Goal: Information Seeking & Learning: Learn about a topic

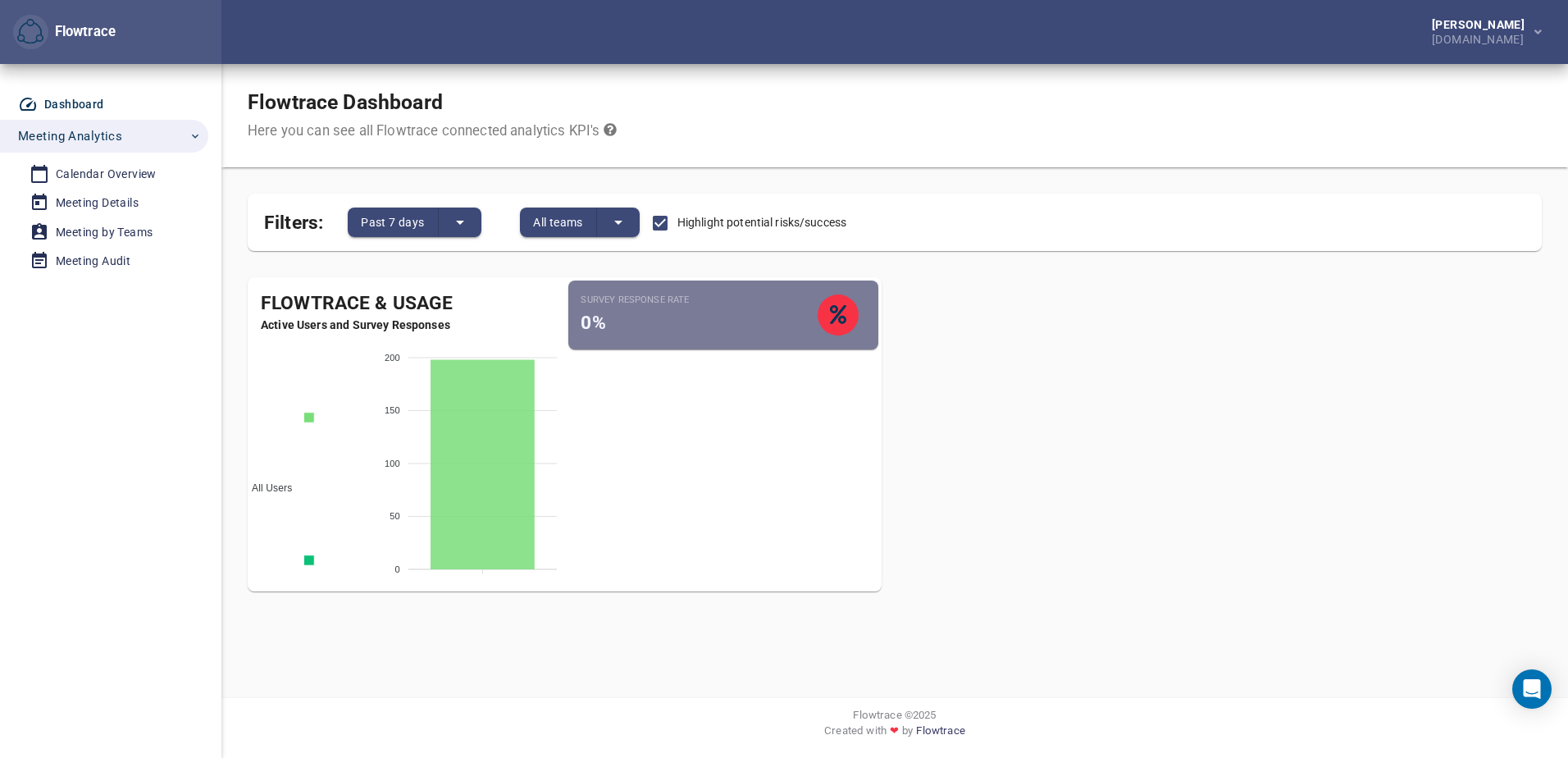
click at [97, 128] on span "Meeting Analytics" at bounding box center [70, 137] width 104 height 22
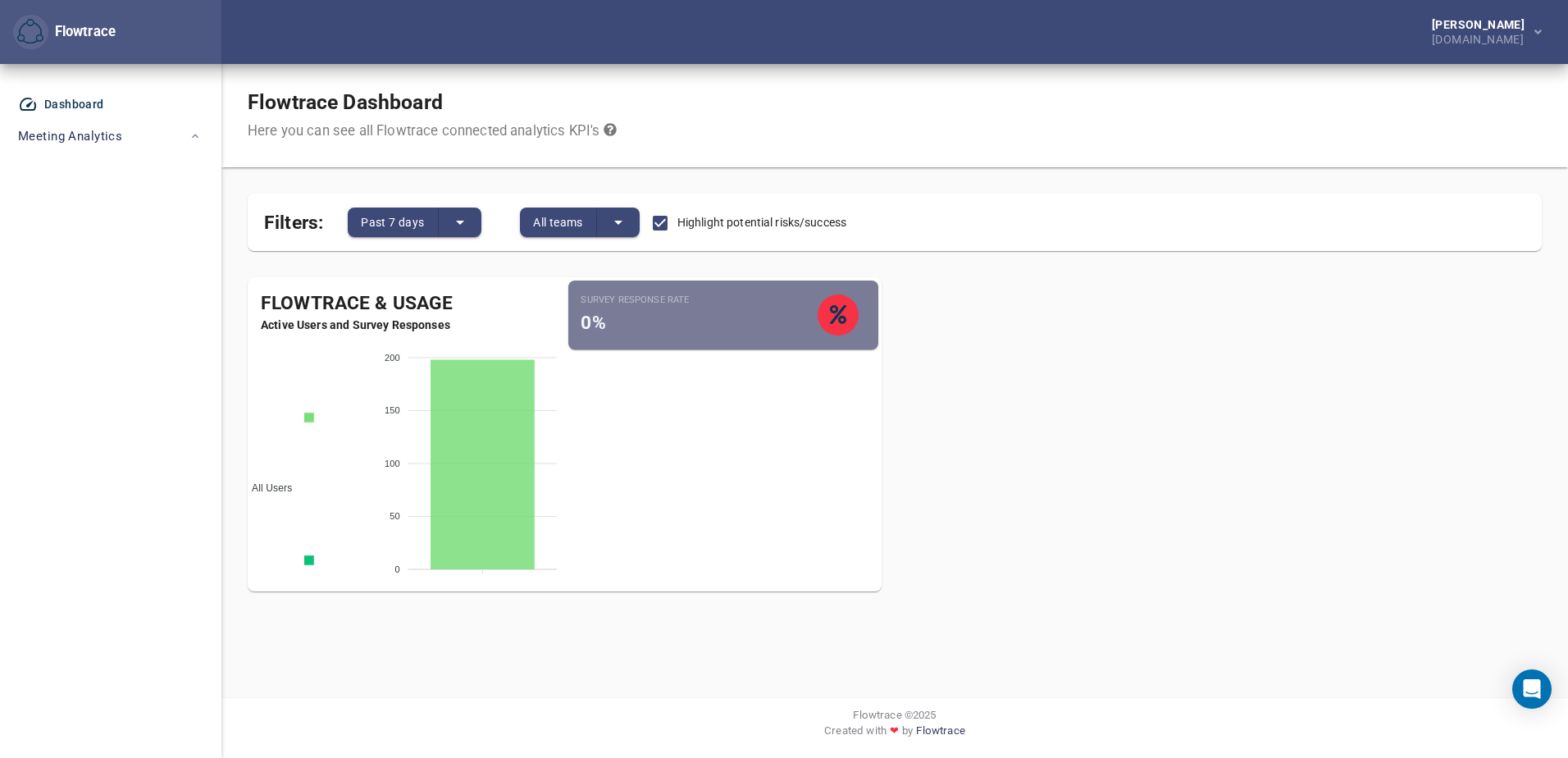
click at [56, 99] on div "Dashboard" at bounding box center [74, 104] width 60 height 21
click at [65, 107] on div "Dashboard" at bounding box center [74, 104] width 60 height 21
click at [70, 145] on span "Meeting Analytics" at bounding box center [70, 137] width 104 height 22
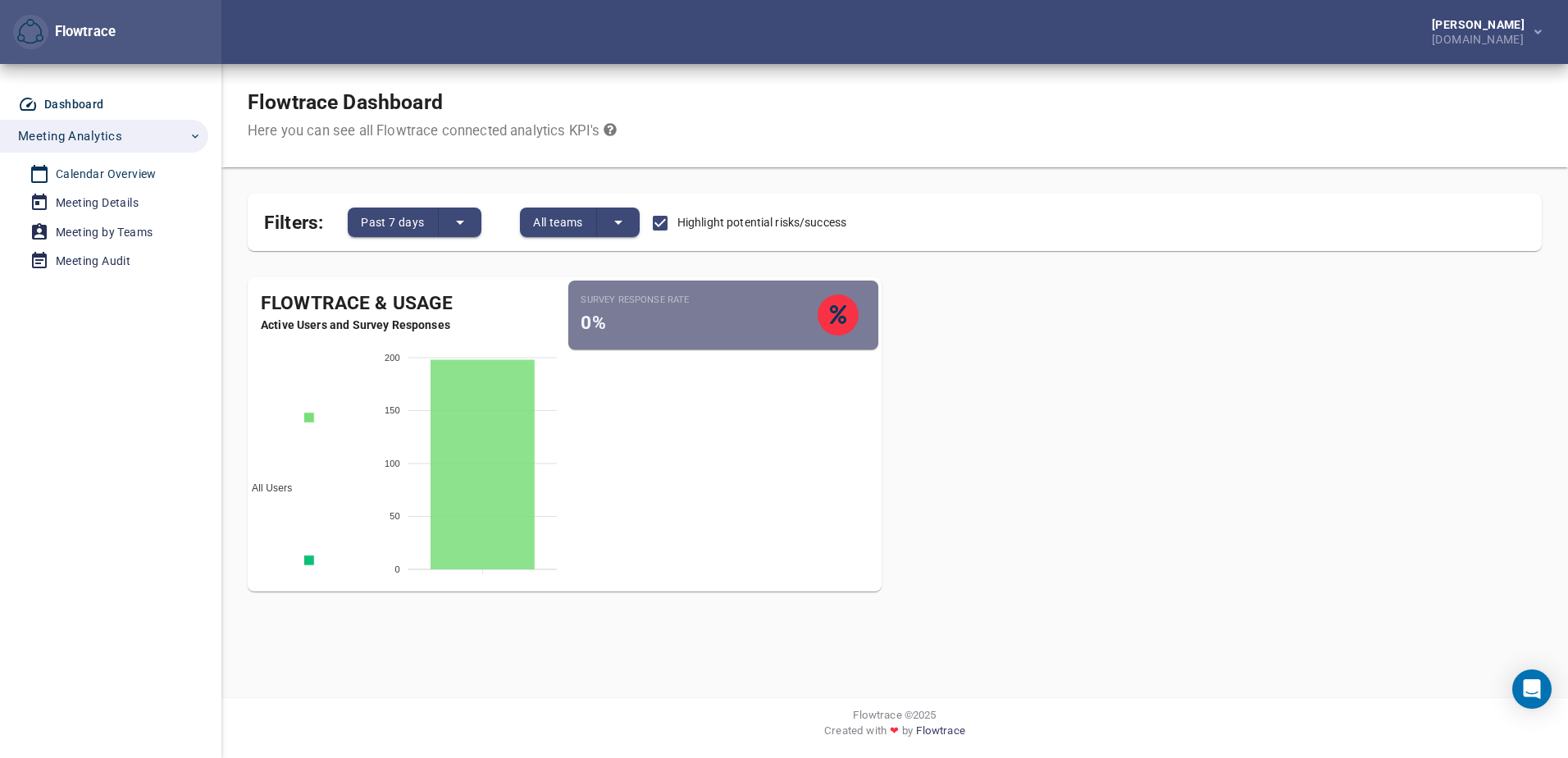
click at [70, 180] on div "Calendar Overview" at bounding box center [106, 174] width 101 height 21
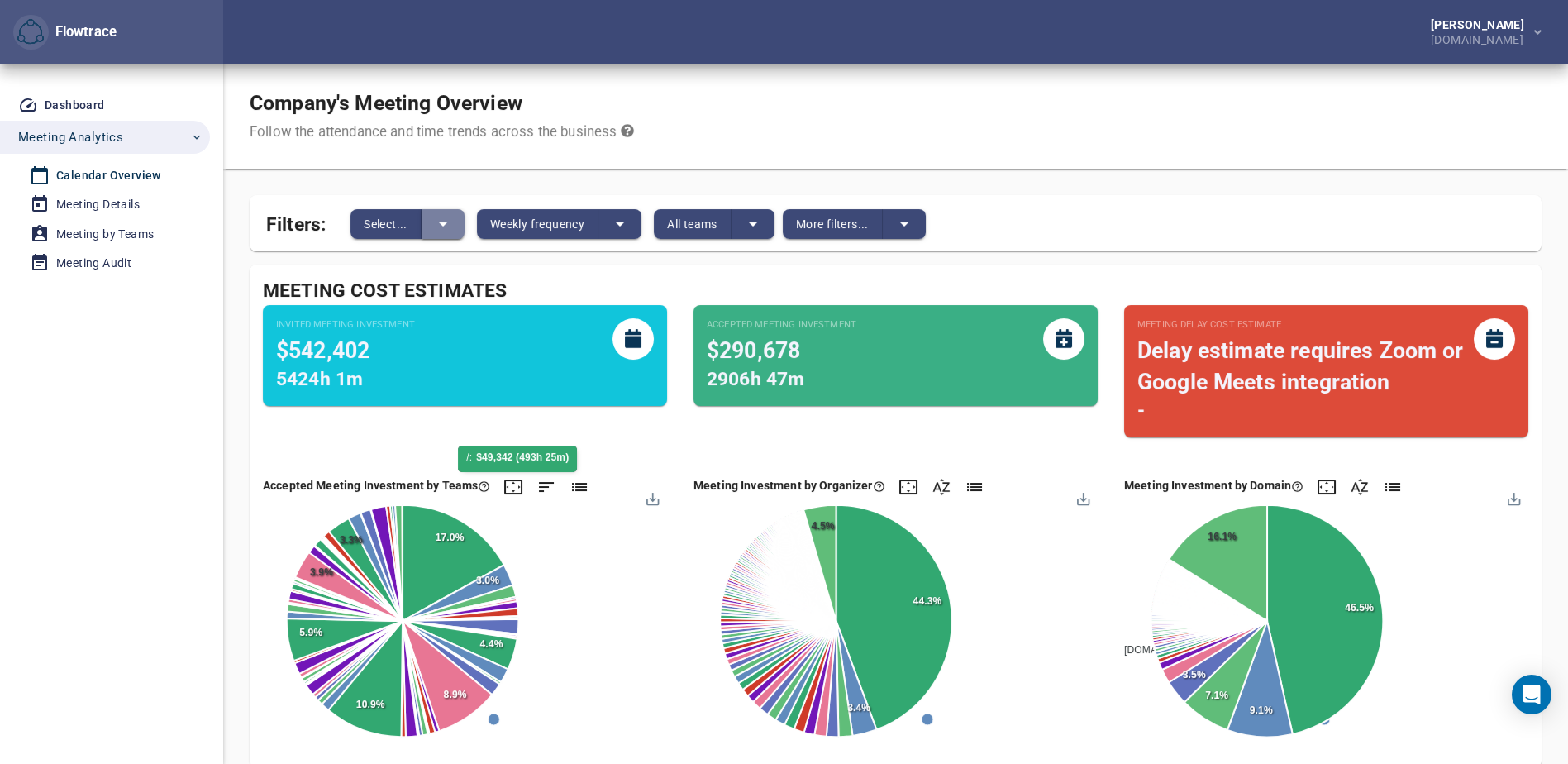
click at [441, 217] on icon "split button" at bounding box center [443, 224] width 20 height 20
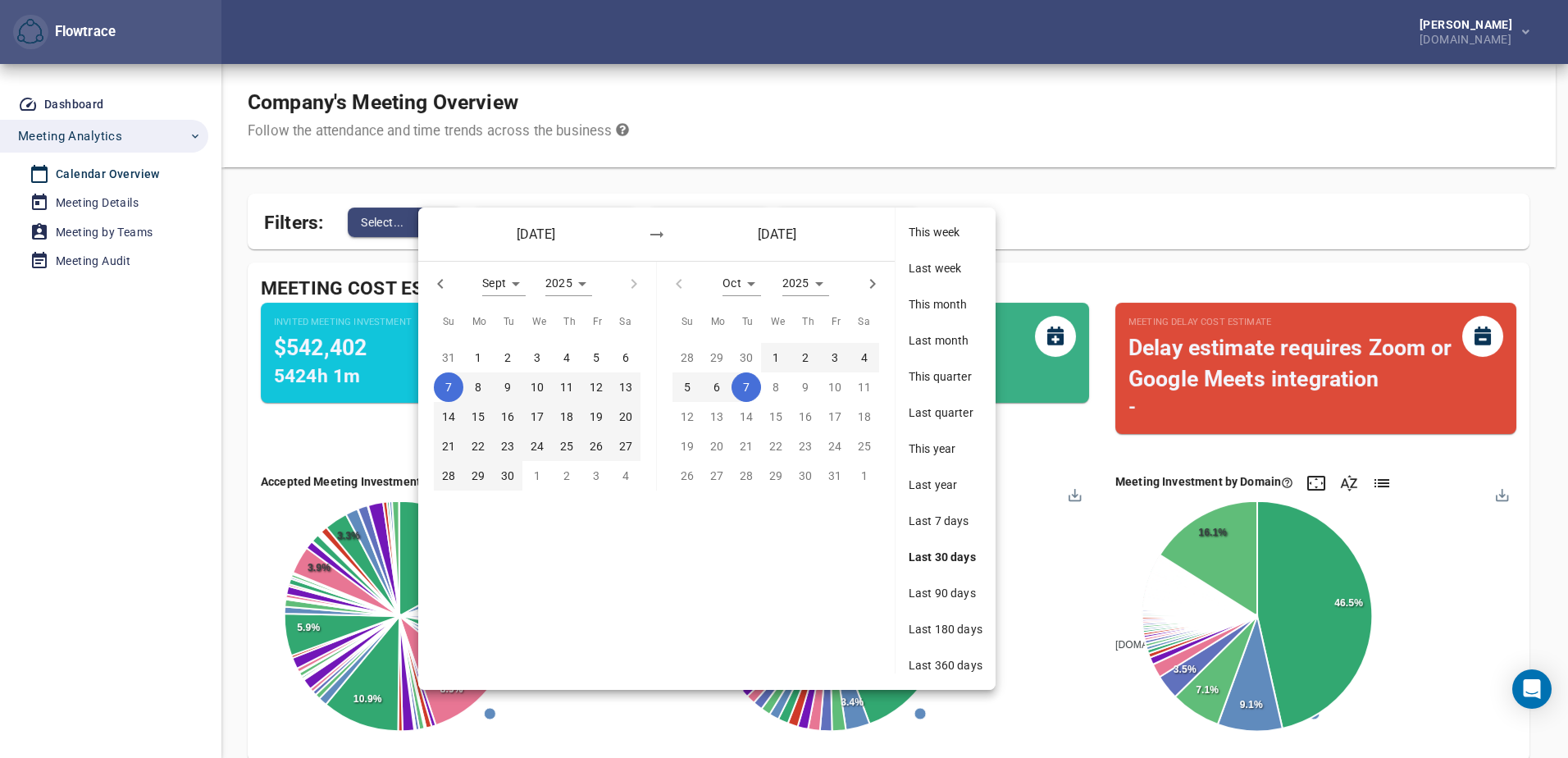
click at [437, 216] on div "[DATE] [DATE]" at bounding box center [656, 234] width 477 height 53
click at [995, 167] on div at bounding box center [784, 379] width 1568 height 758
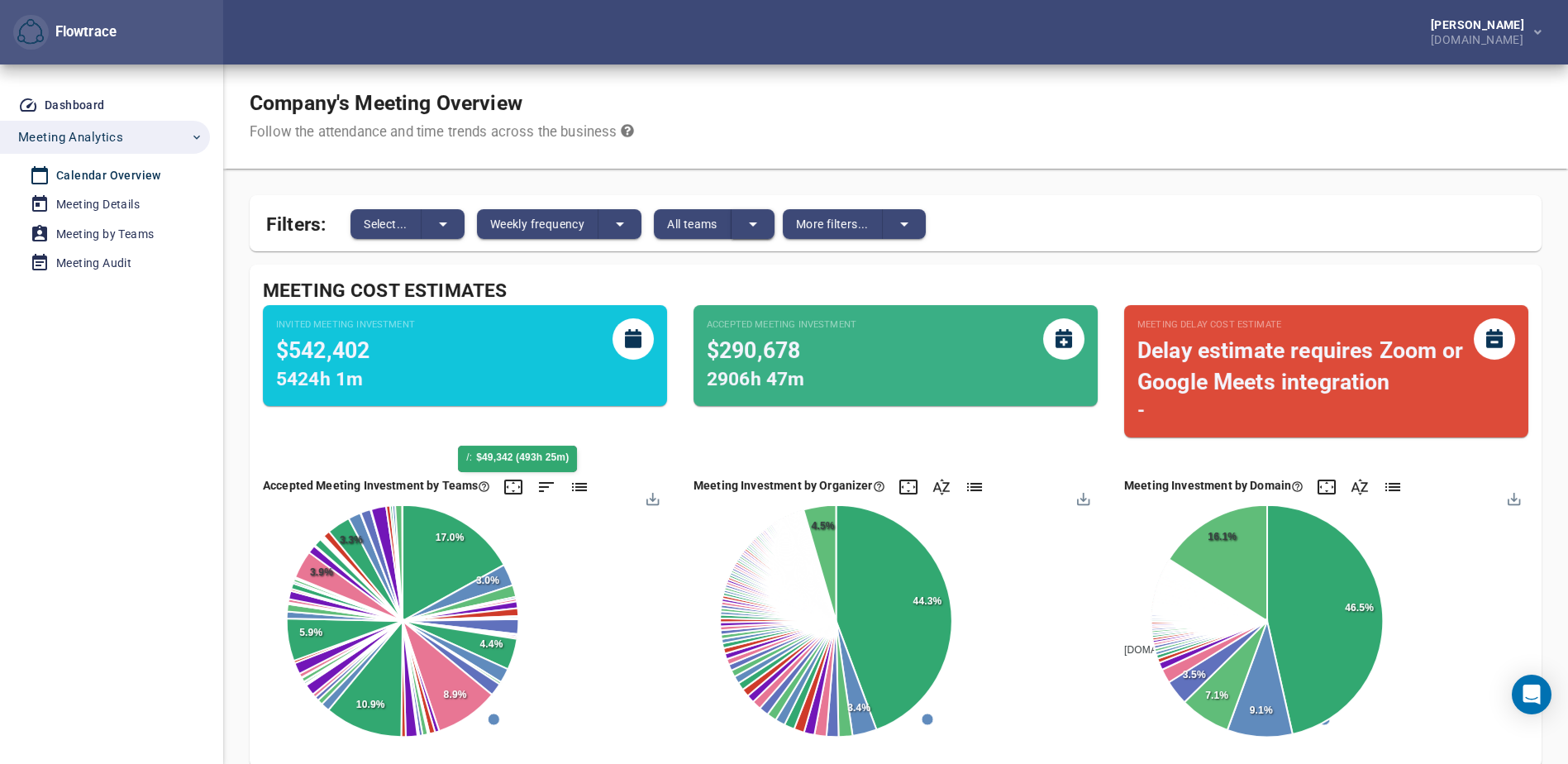
click at [766, 225] on button "split button" at bounding box center [754, 224] width 43 height 30
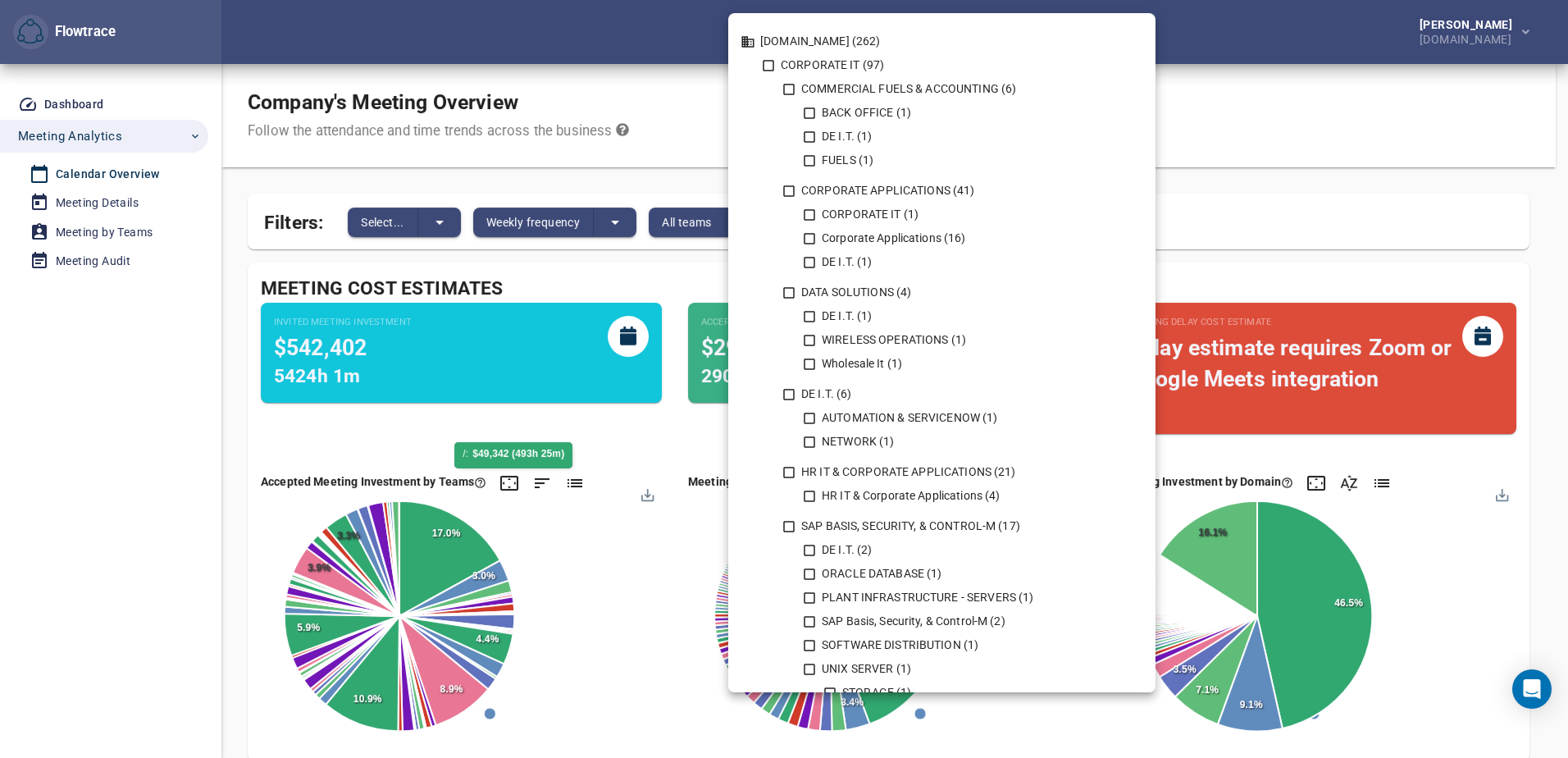
click at [1364, 59] on div at bounding box center [784, 379] width 1568 height 758
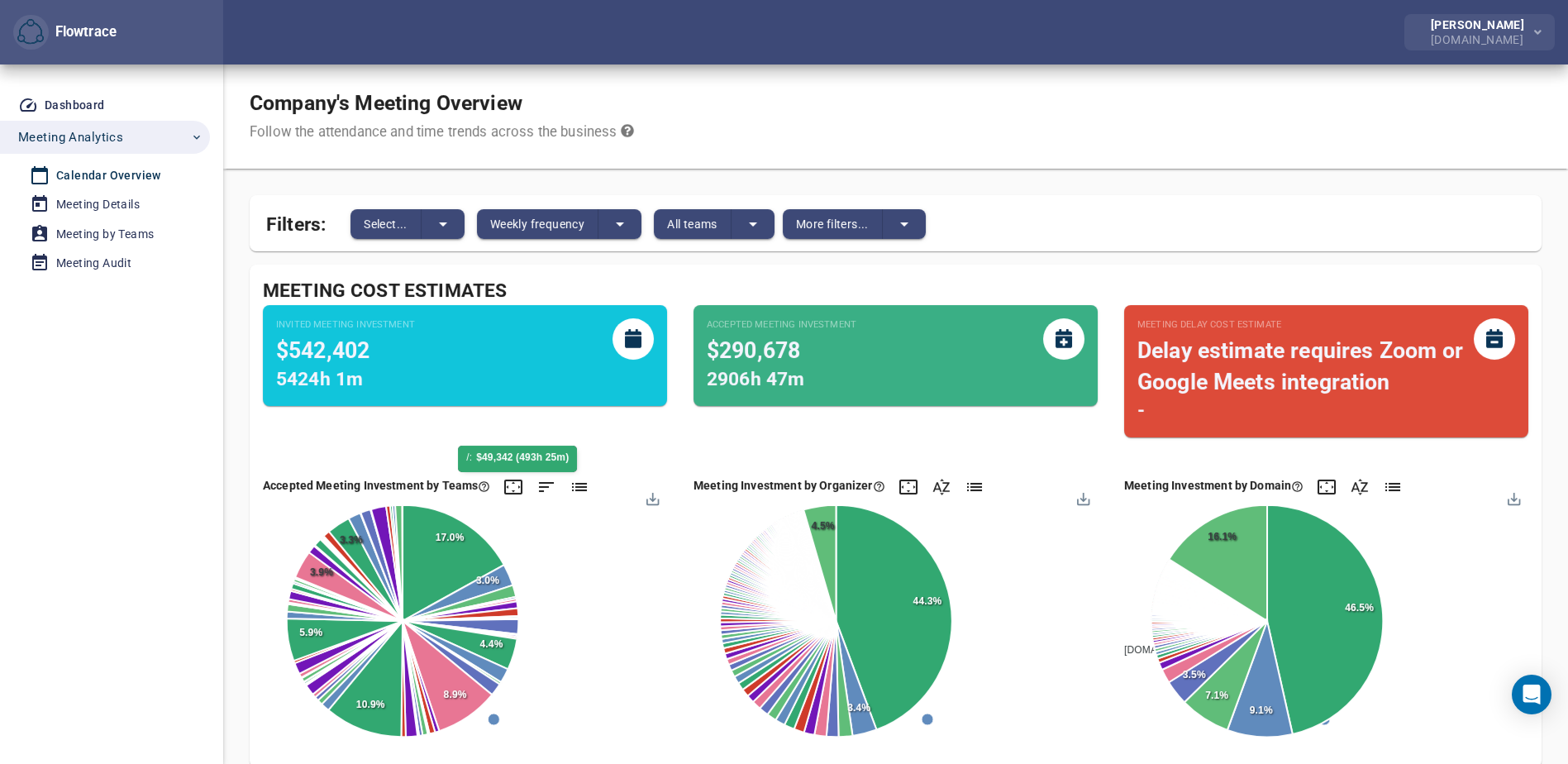
click at [1470, 23] on div "[PERSON_NAME] [DOMAIN_NAME]" at bounding box center [1474, 32] width 113 height 26
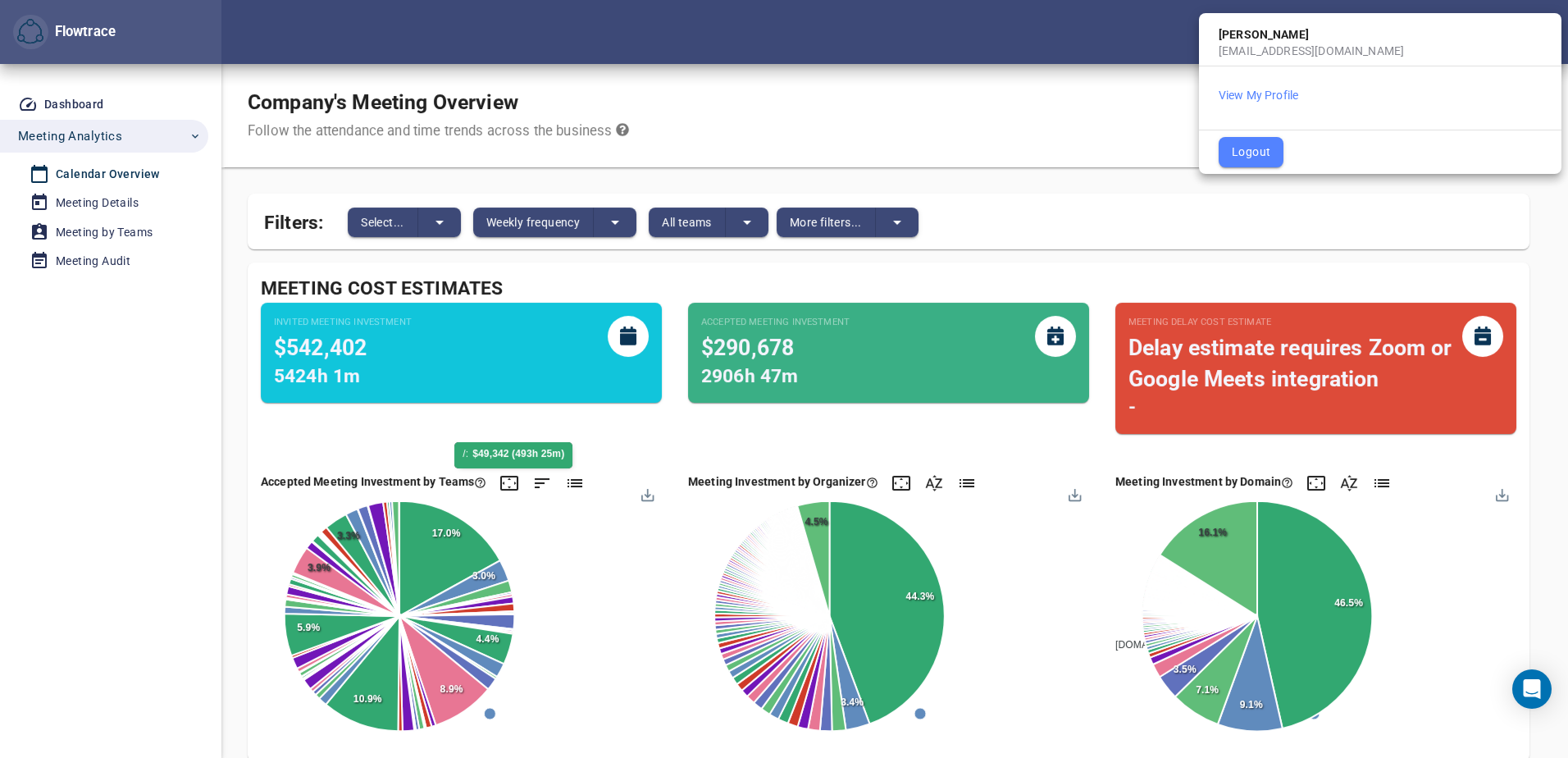
click at [1239, 84] on div "View My Profile" at bounding box center [1380, 94] width 363 height 57
click at [1236, 89] on button "View My Profile" at bounding box center [1258, 95] width 80 height 16
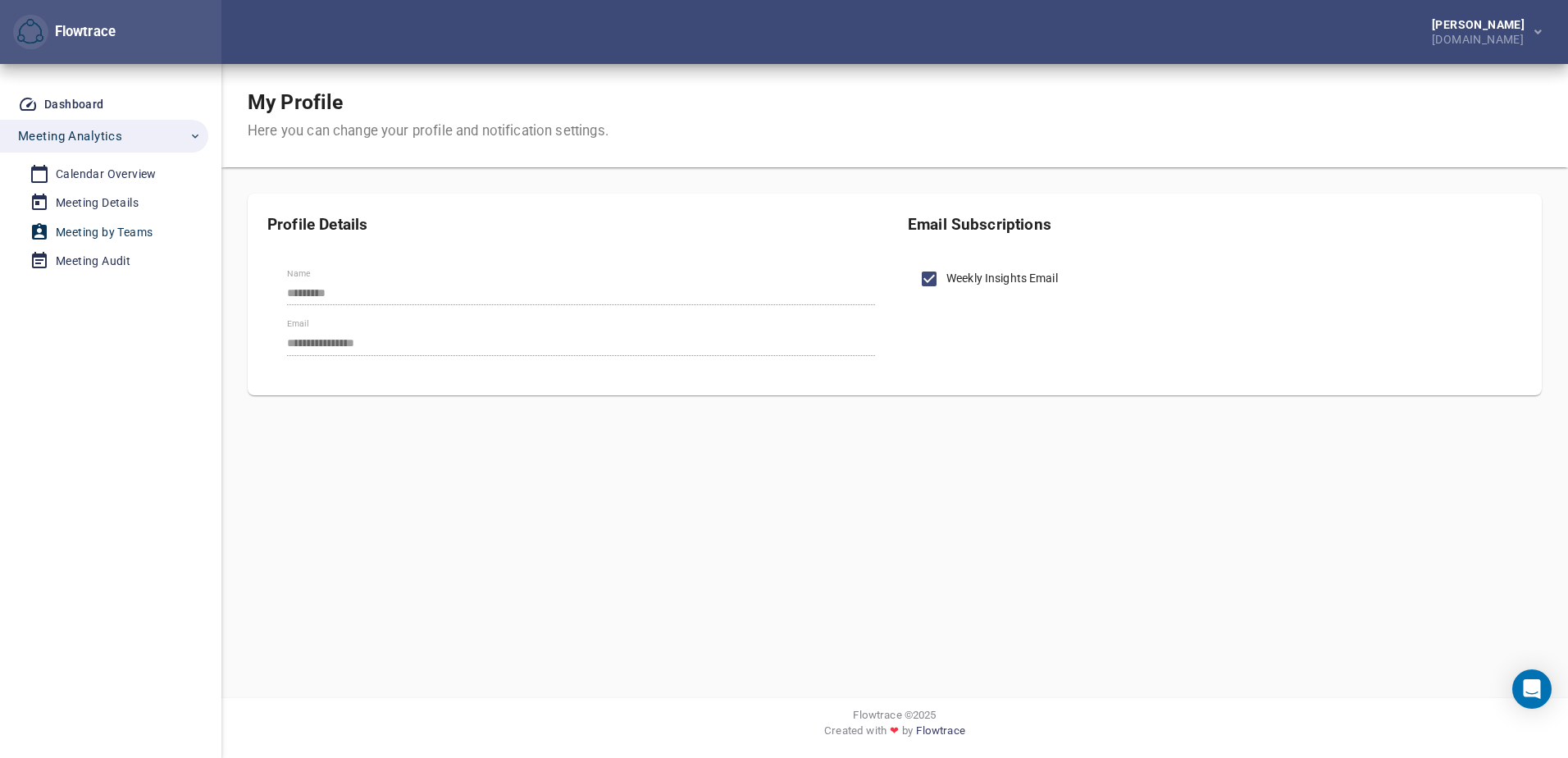
click at [120, 233] on div "Meeting by Teams" at bounding box center [104, 233] width 97 height 21
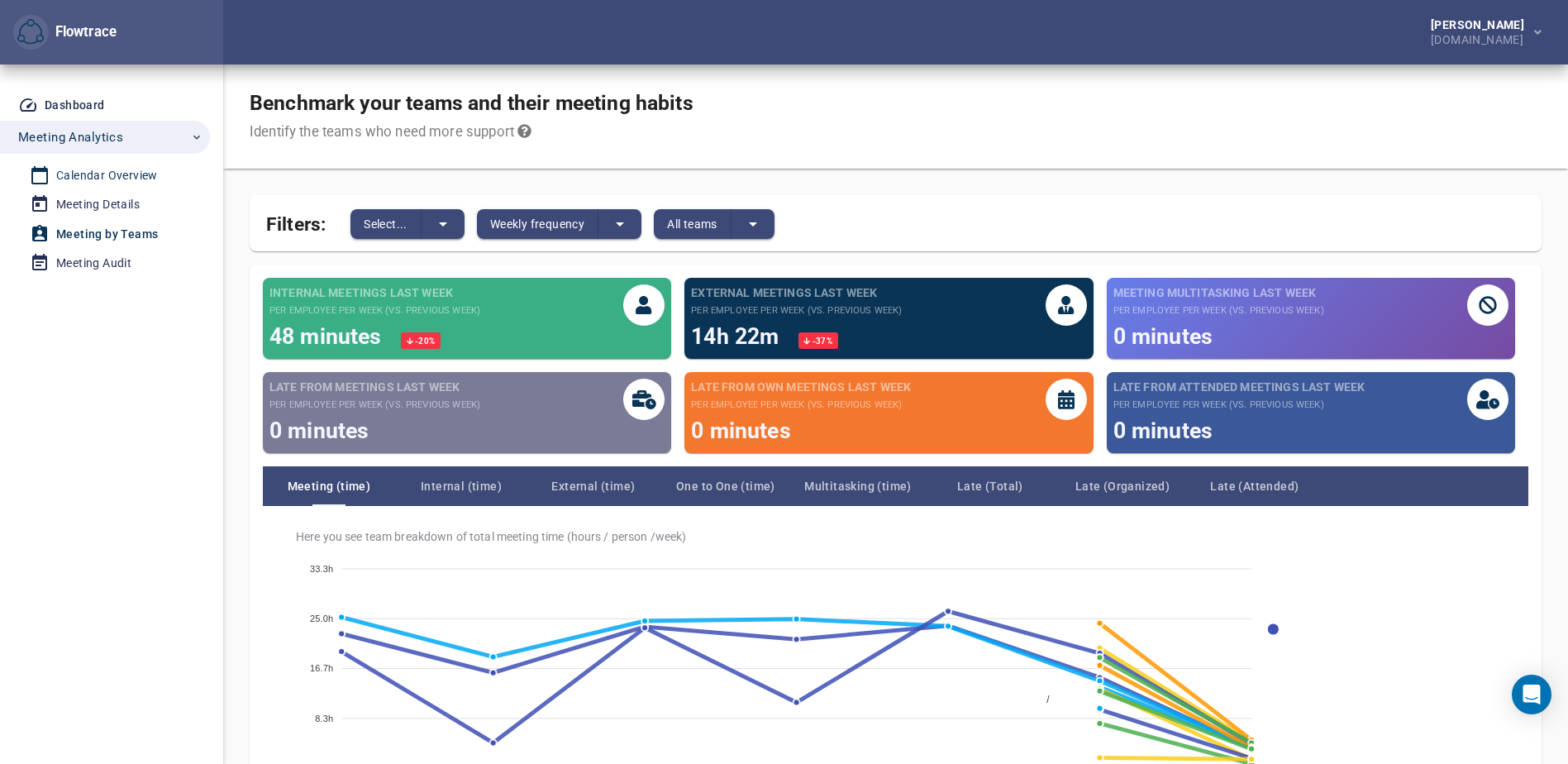
click at [148, 175] on div "Calendar Overview" at bounding box center [107, 176] width 101 height 21
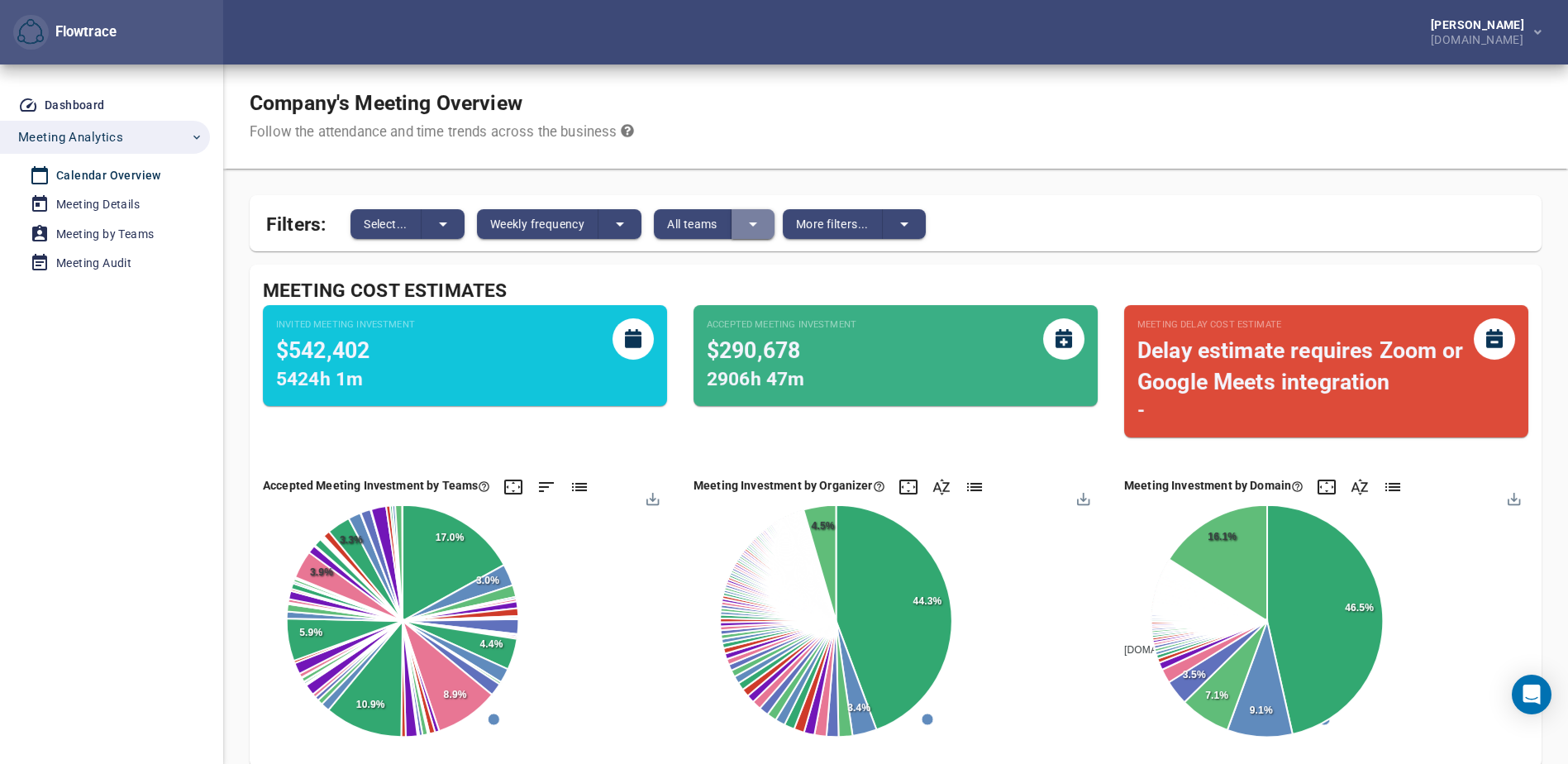
click at [759, 234] on icon "split button" at bounding box center [753, 224] width 20 height 20
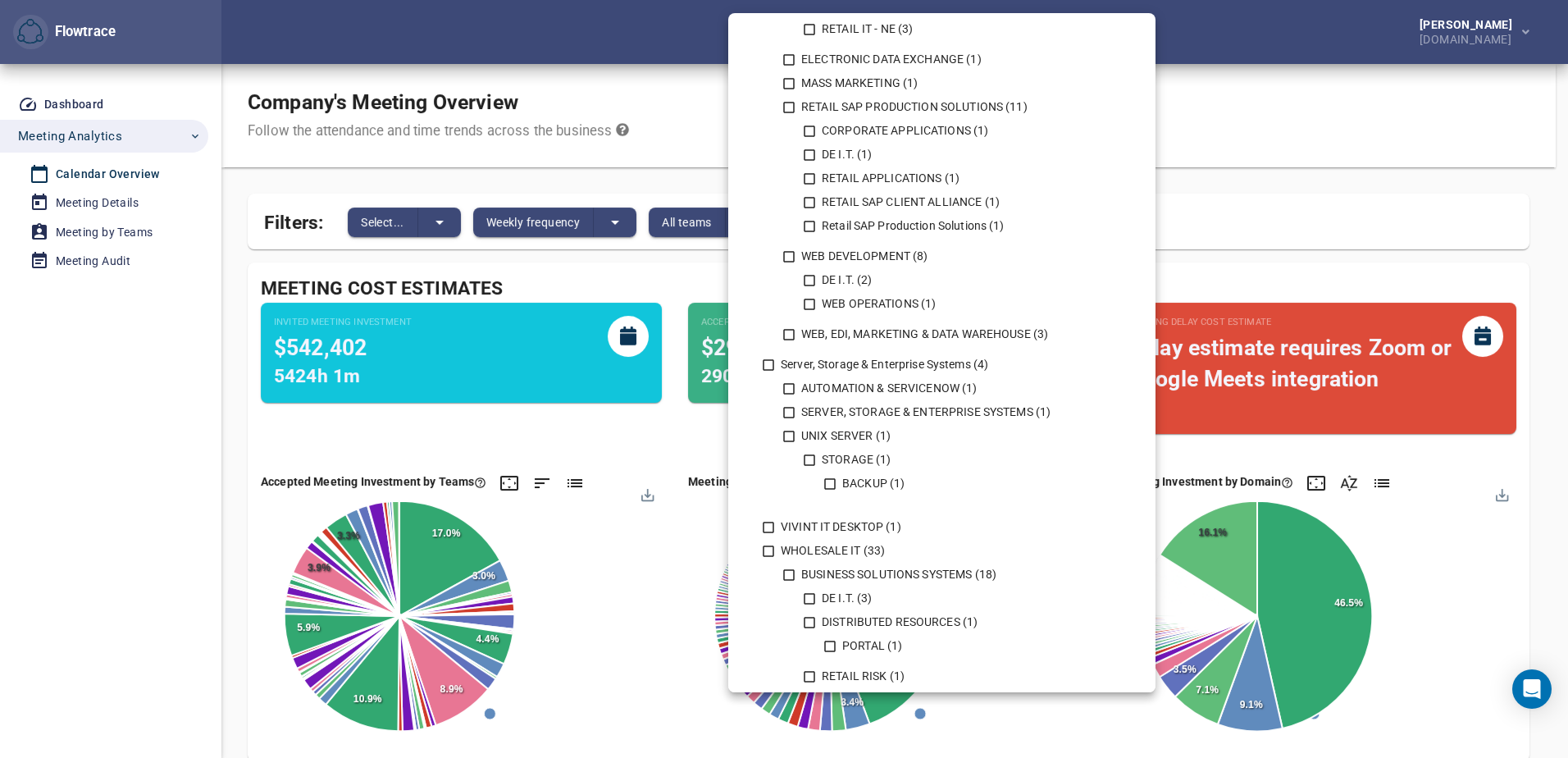
scroll to position [1243, 0]
click at [789, 100] on icon at bounding box center [789, 104] width 12 height 12
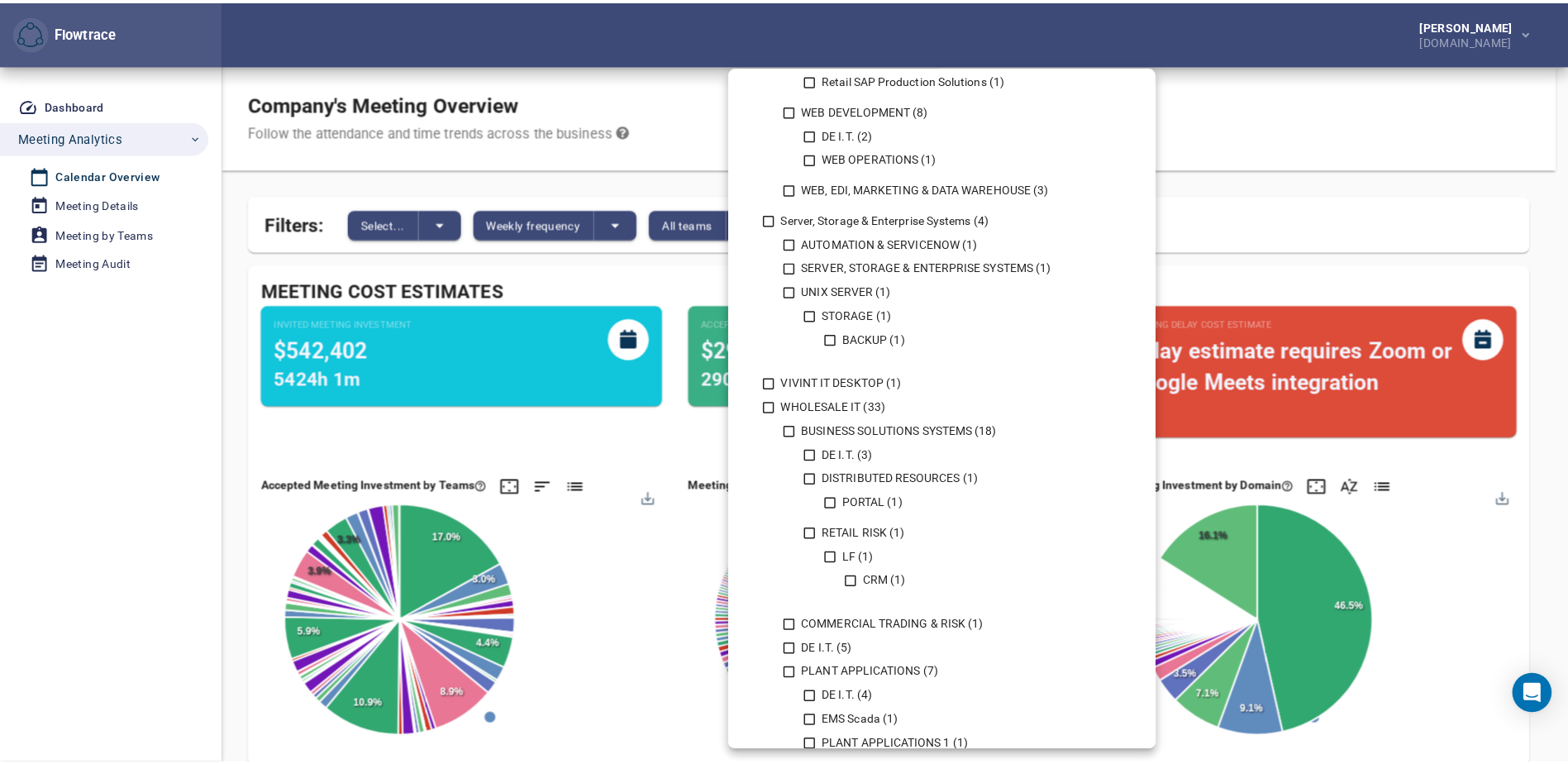
scroll to position [1557, 0]
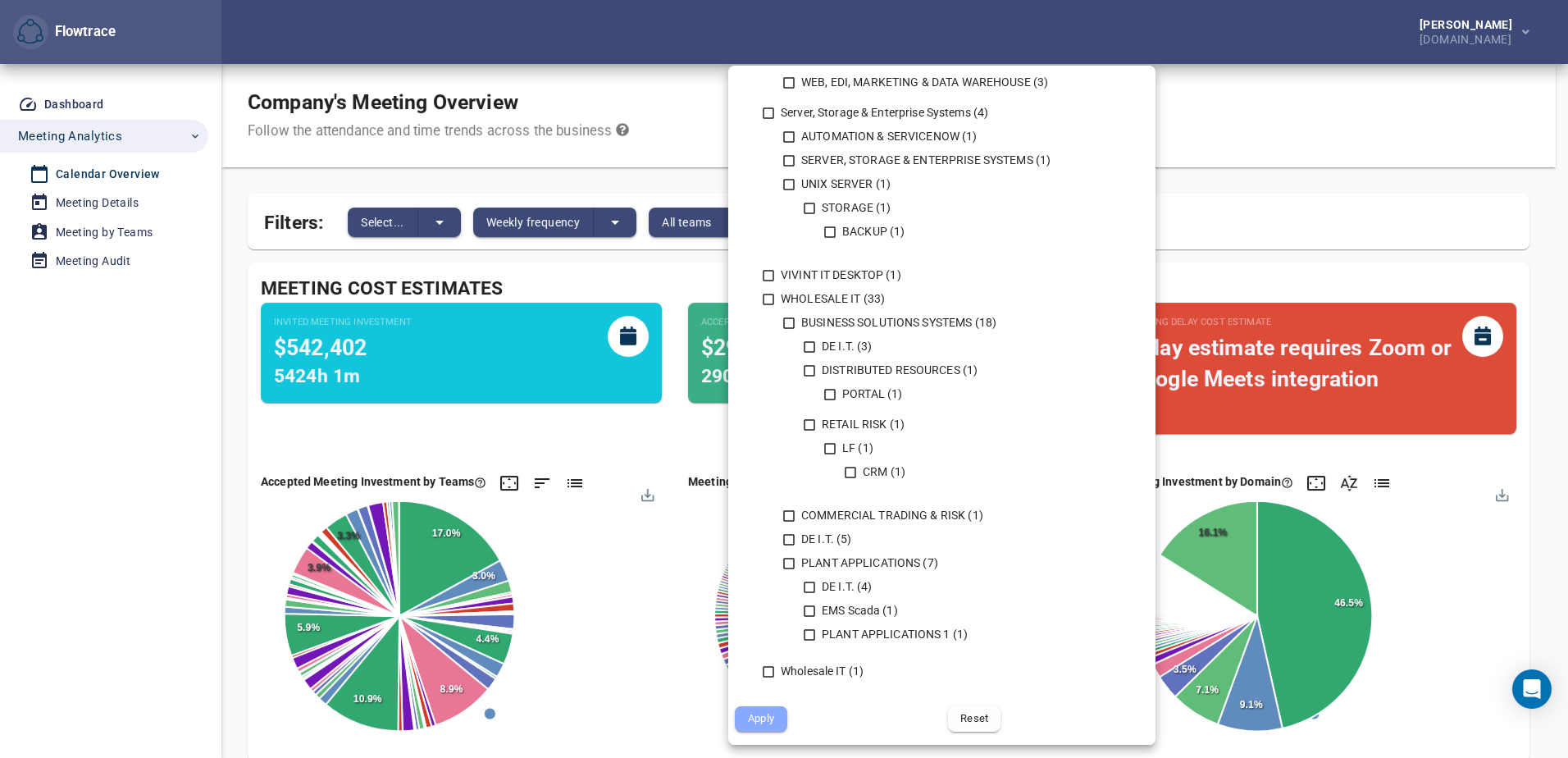
click at [764, 722] on span "Apply" at bounding box center [761, 718] width 30 height 19
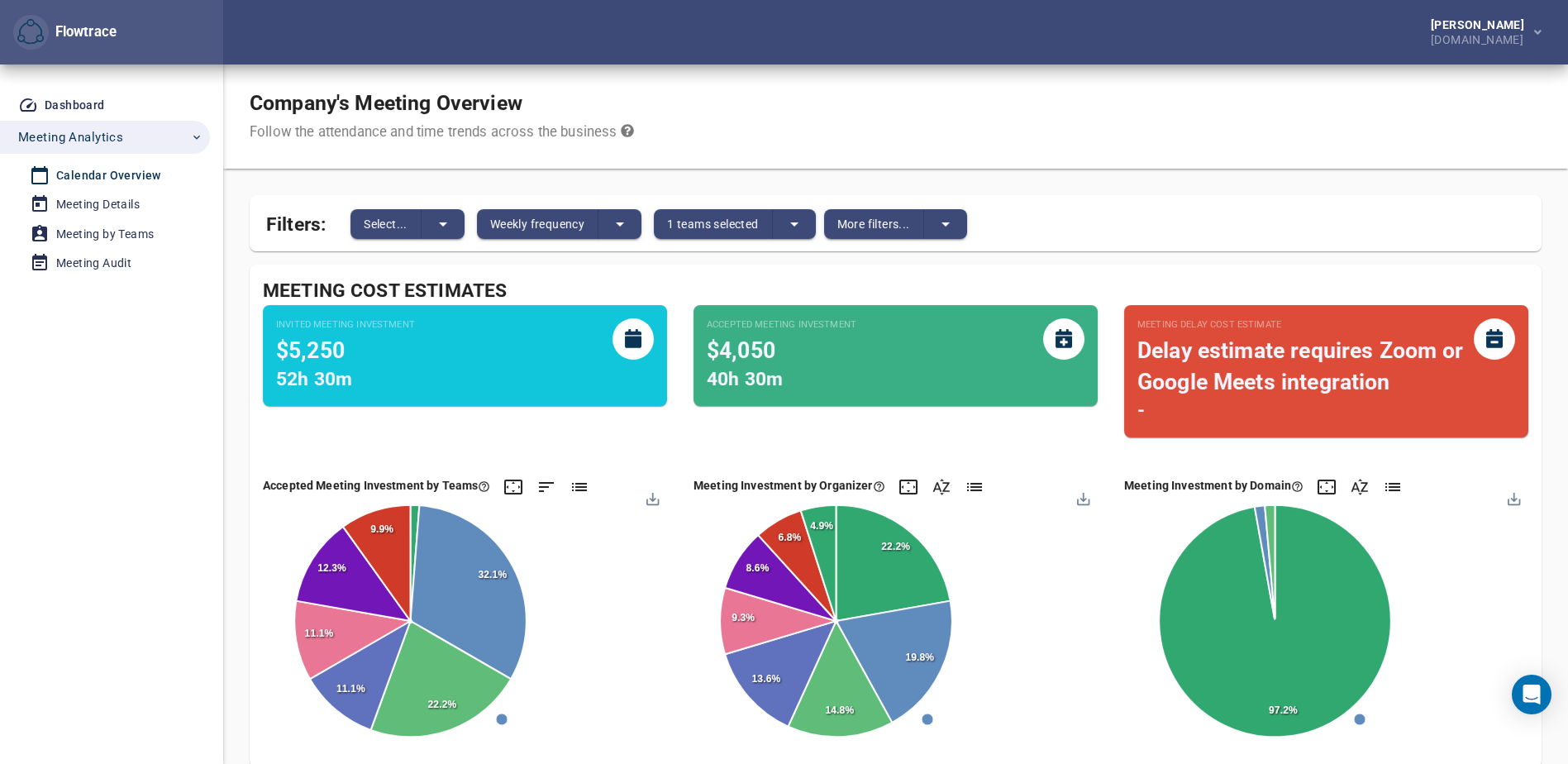
click at [0, 349] on html "Flowtrace [PERSON_NAME] [DOMAIN_NAME] Flowtrace Dashboard Meeting Analytics Cal…" at bounding box center [784, 382] width 1568 height 764
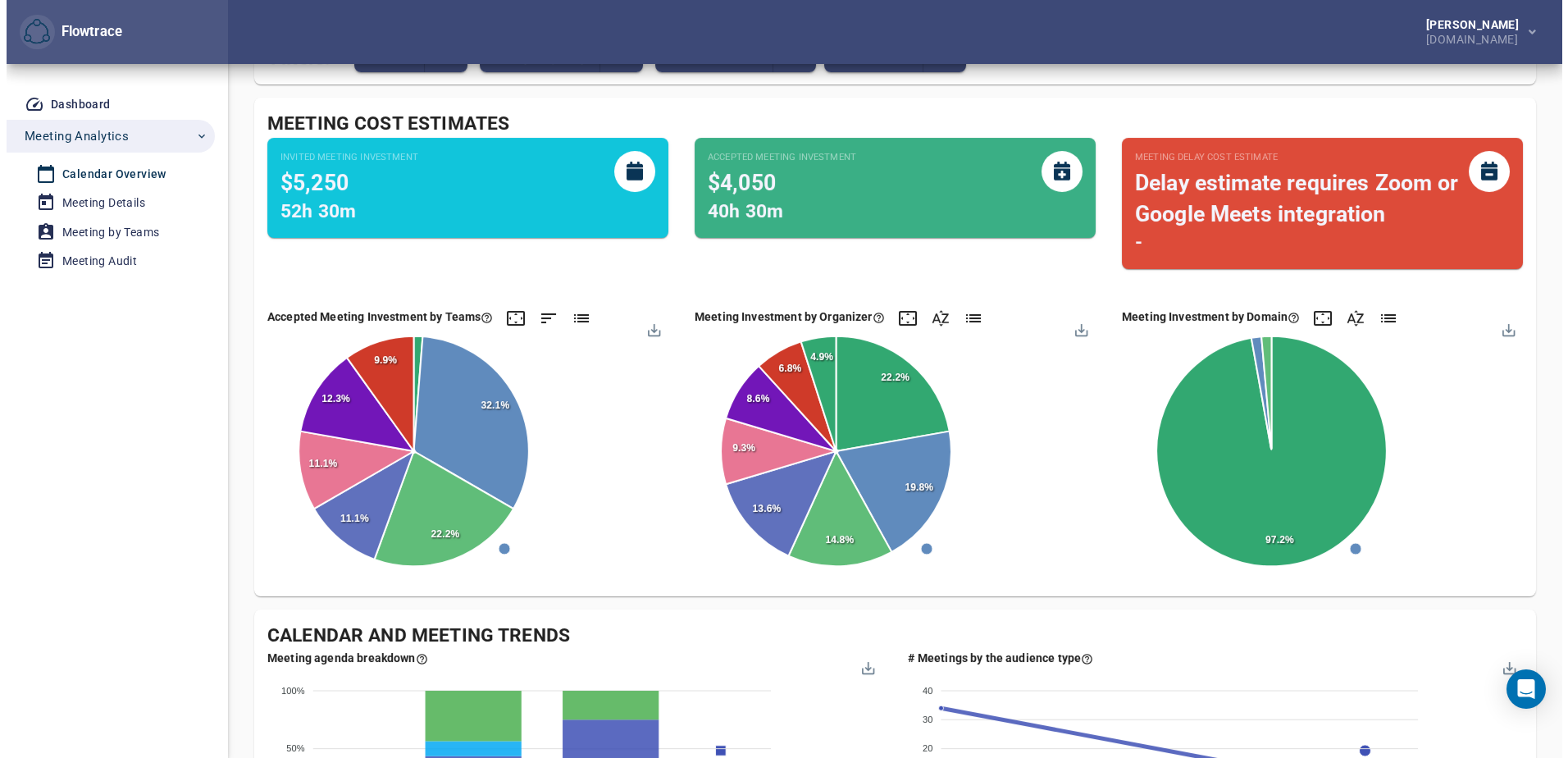
scroll to position [0, 0]
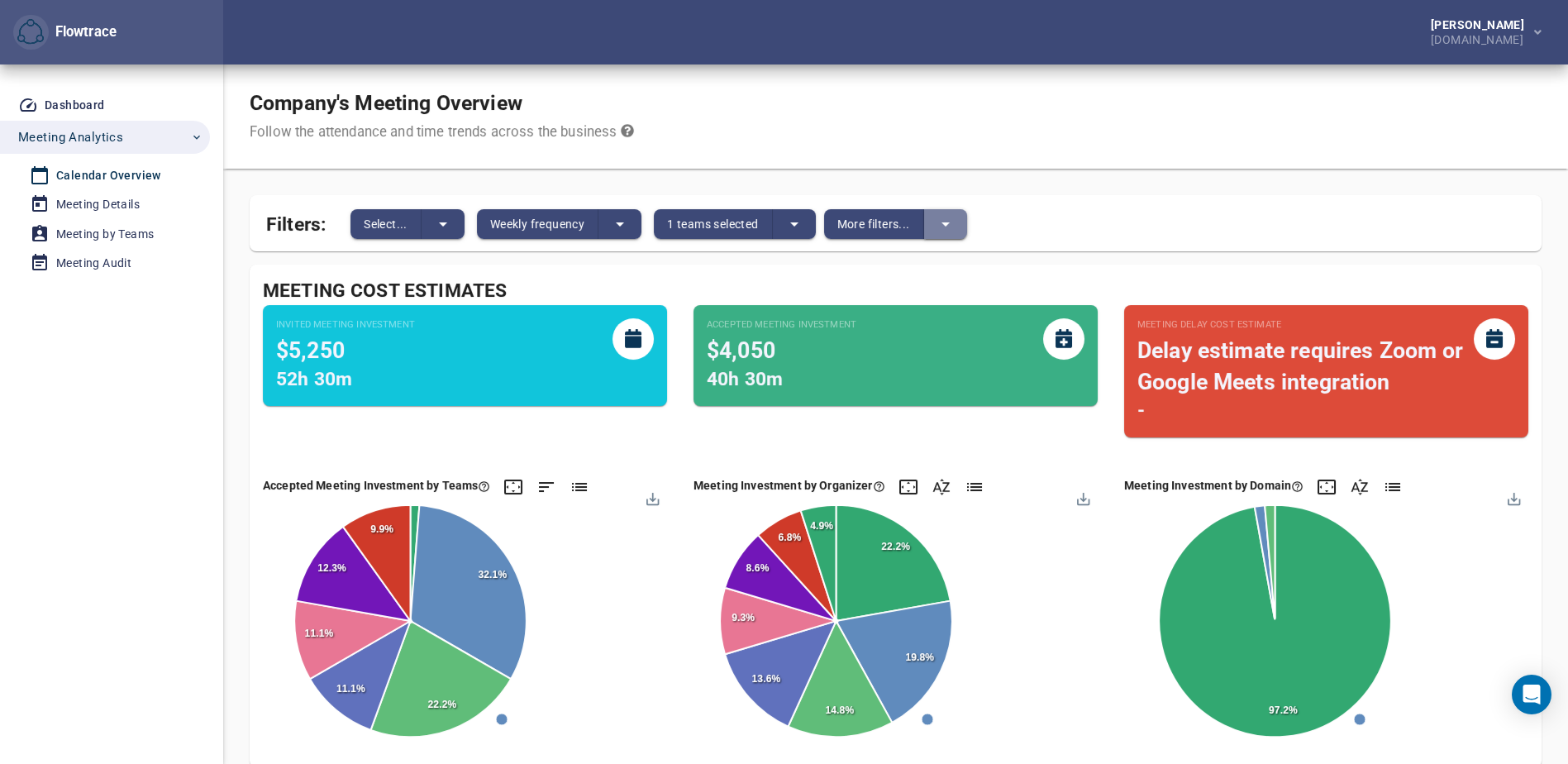
click at [960, 225] on button "split button" at bounding box center [946, 224] width 43 height 30
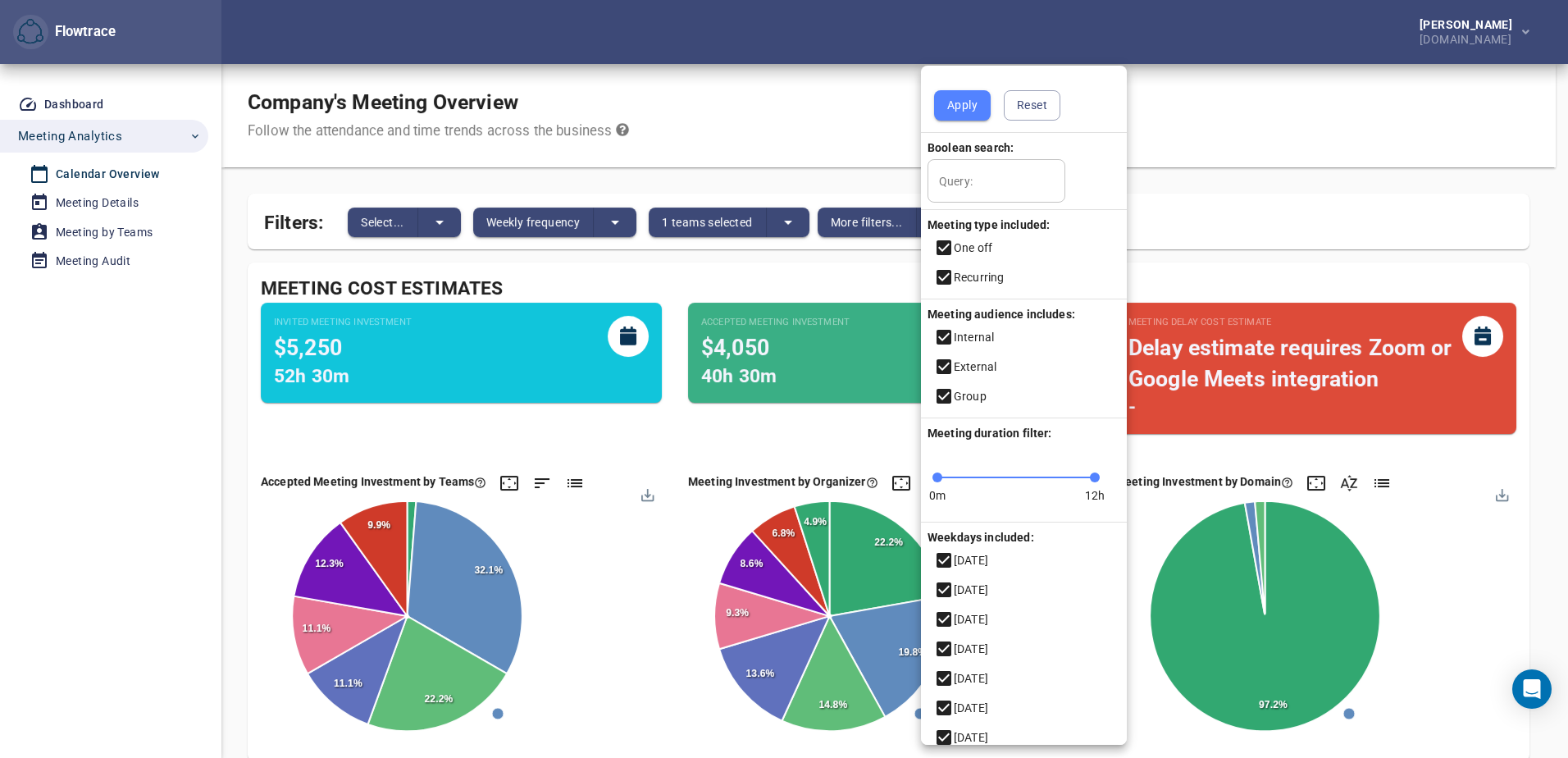
click at [1269, 179] on div at bounding box center [784, 379] width 1568 height 758
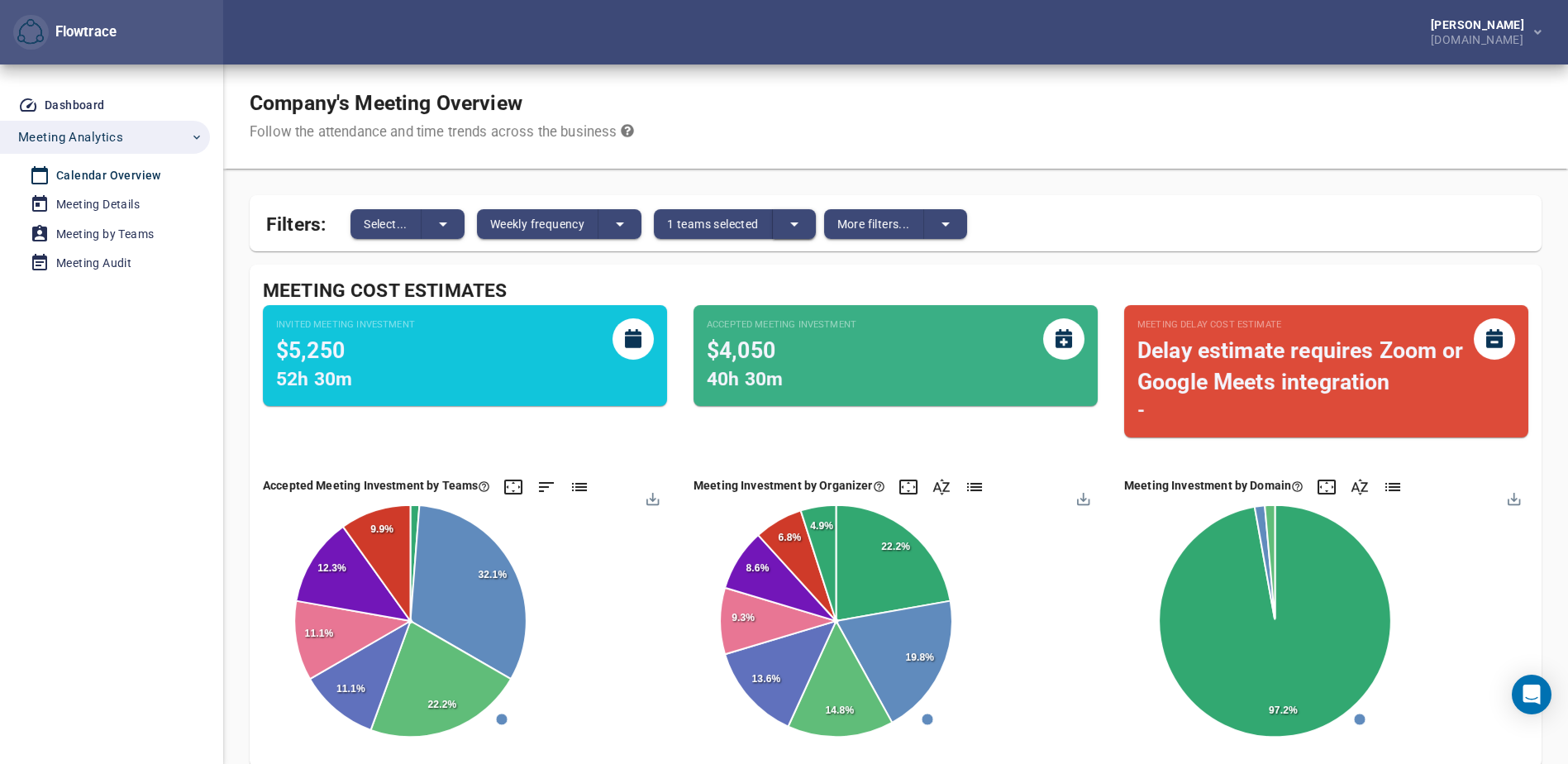
click at [804, 217] on icon "split button" at bounding box center [794, 224] width 20 height 20
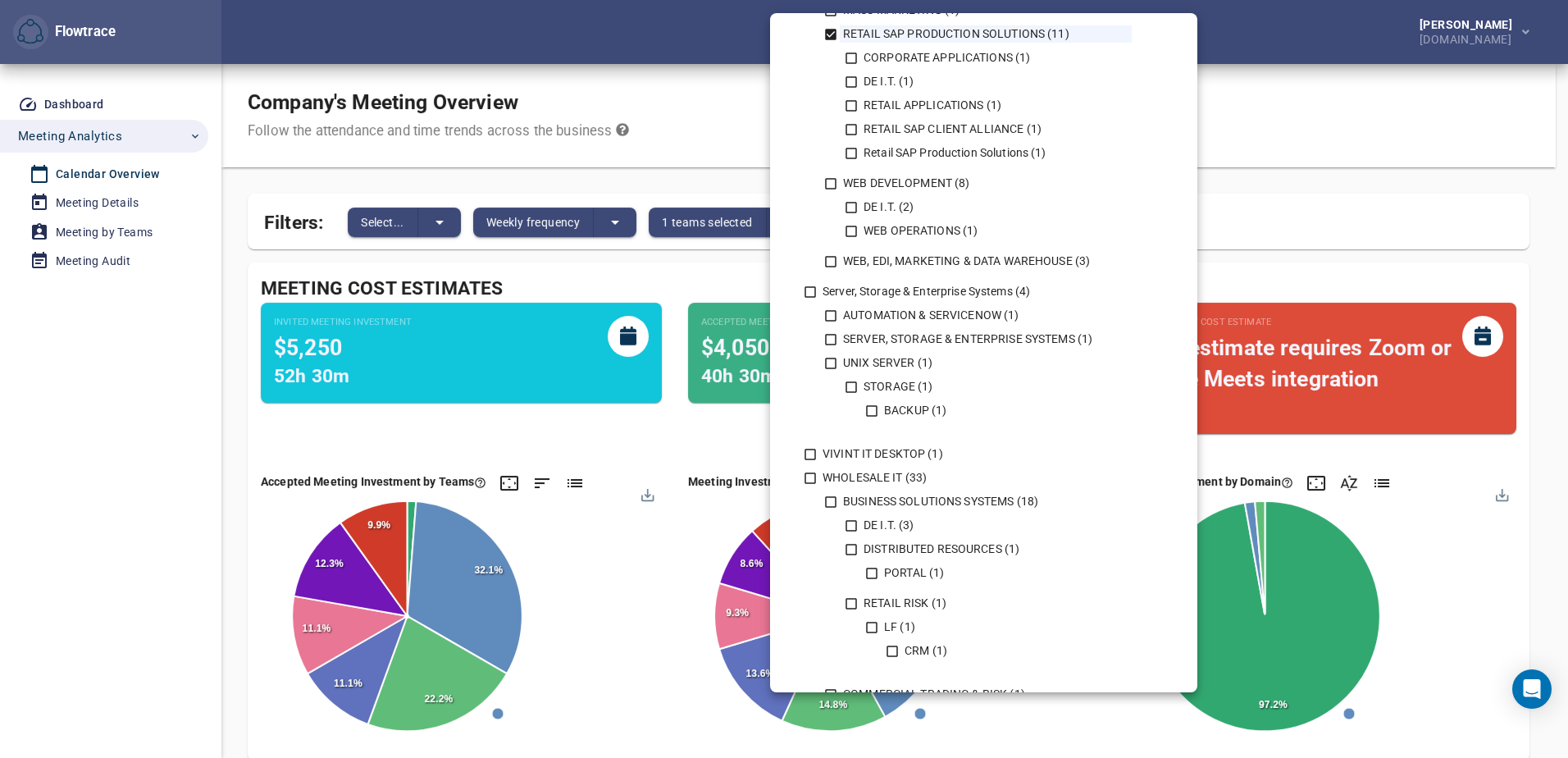
scroll to position [1149, 0]
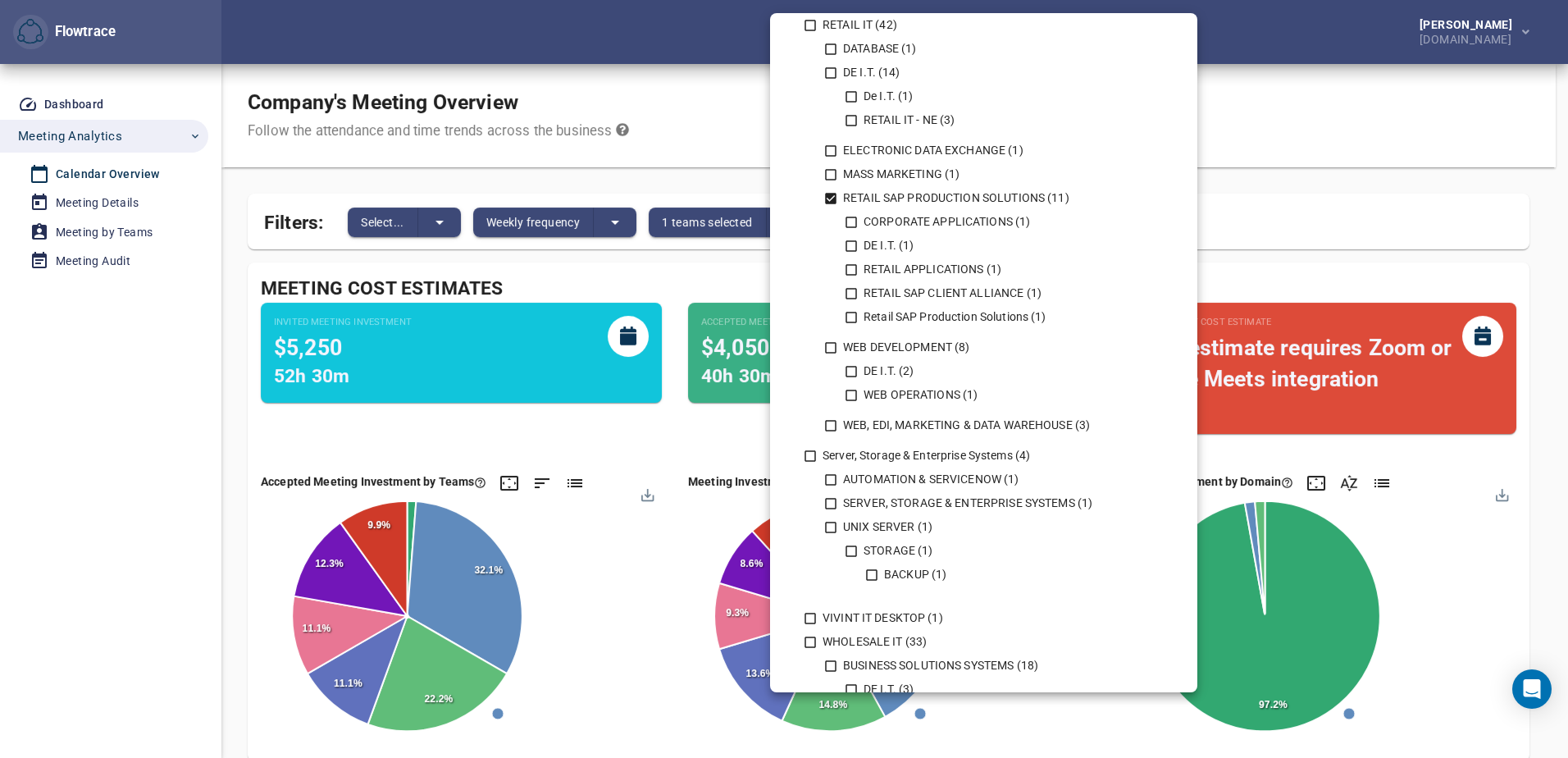
click at [828, 196] on icon at bounding box center [830, 198] width 12 height 12
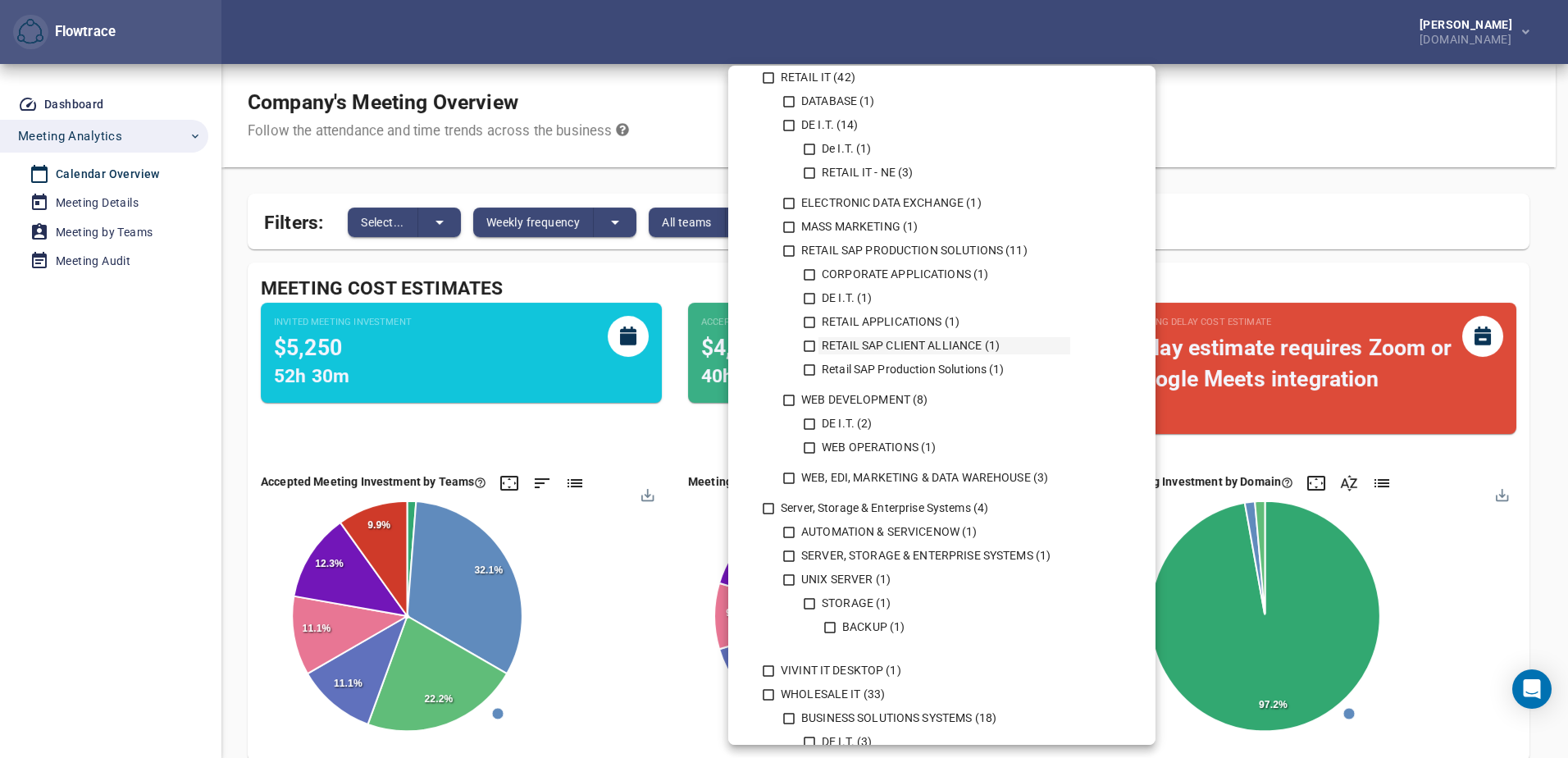
click at [808, 348] on icon at bounding box center [810, 346] width 14 height 14
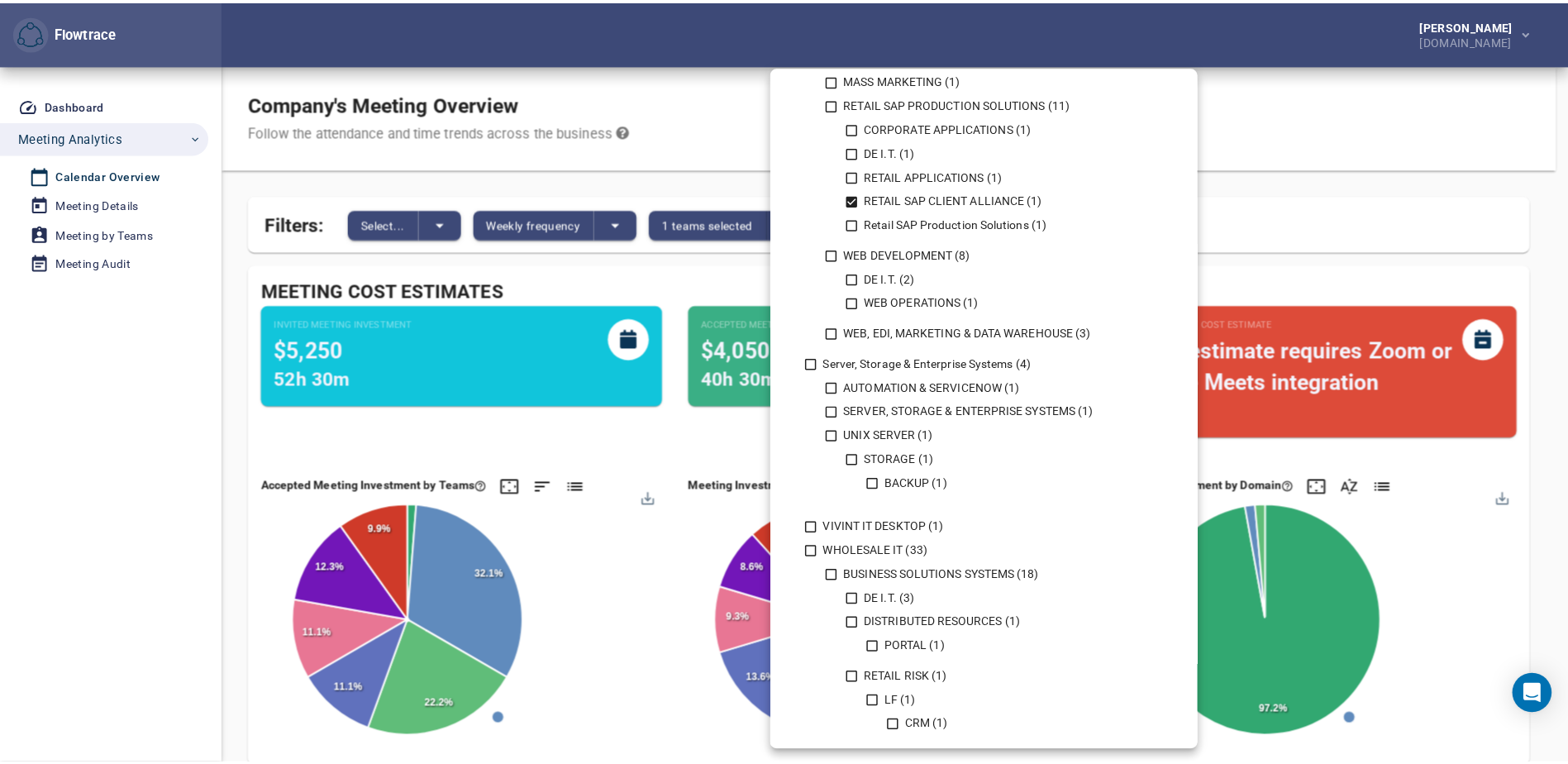
scroll to position [1557, 0]
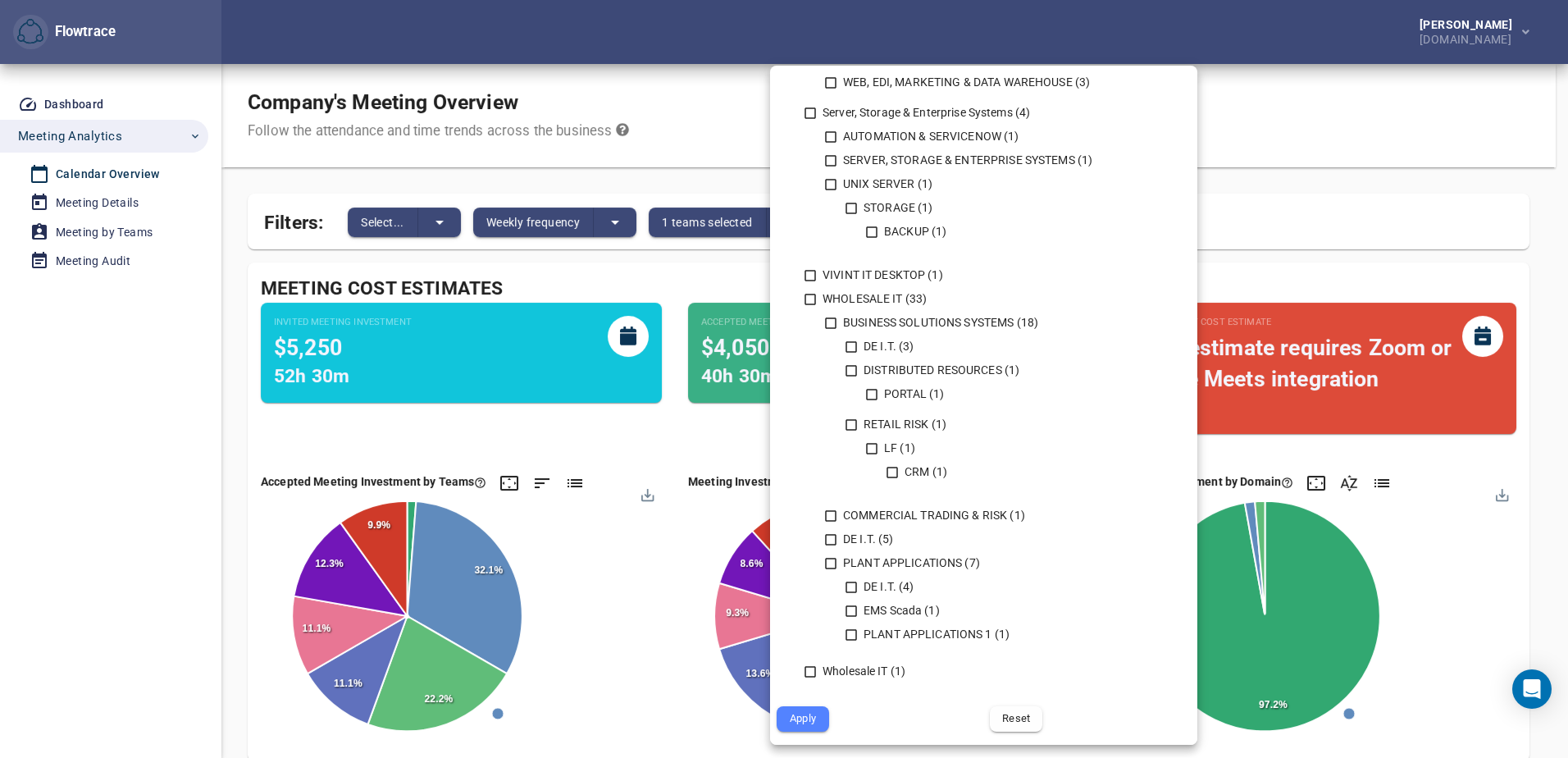
click at [803, 721] on span "Apply" at bounding box center [802, 718] width 30 height 19
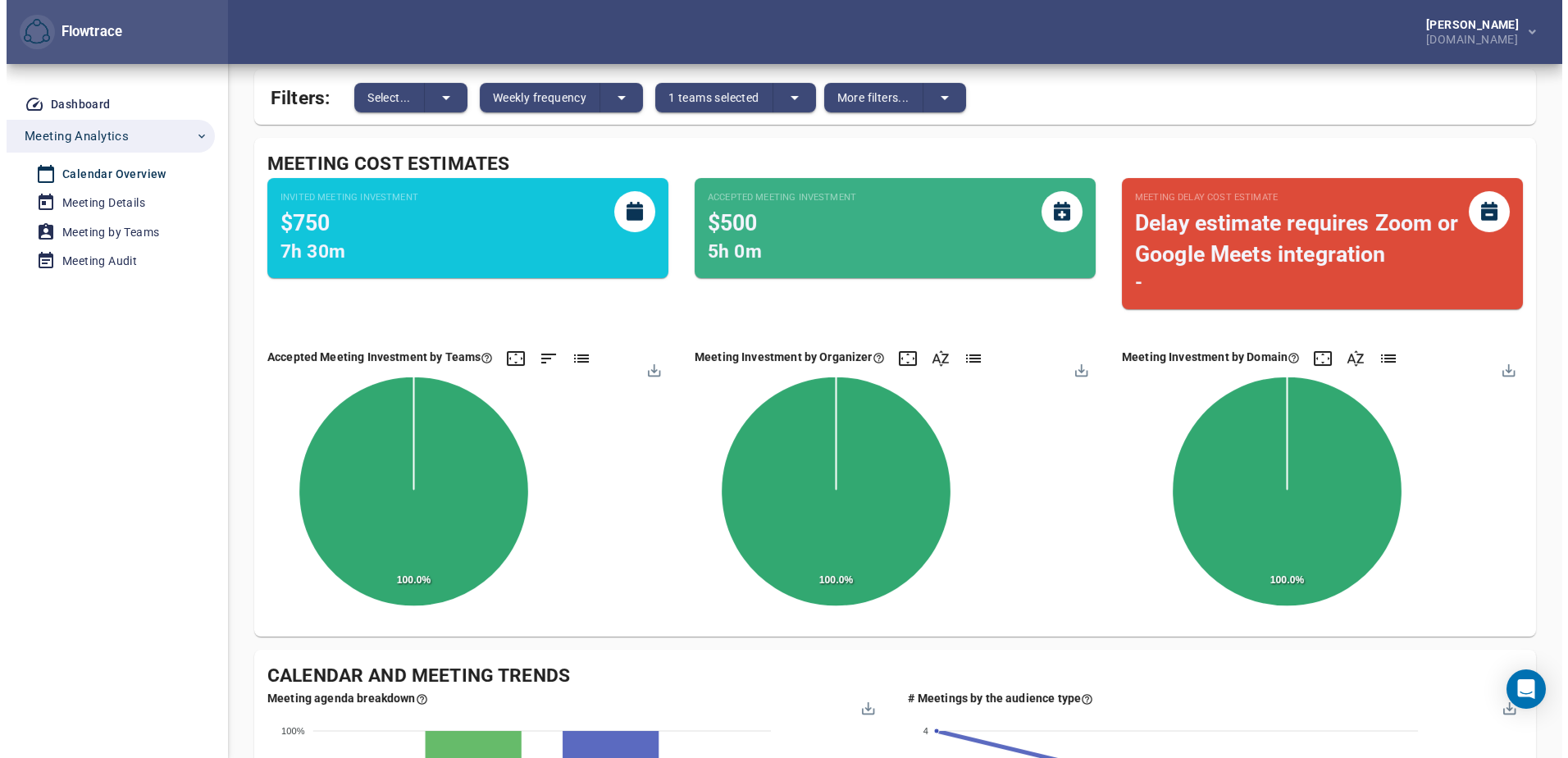
scroll to position [0, 0]
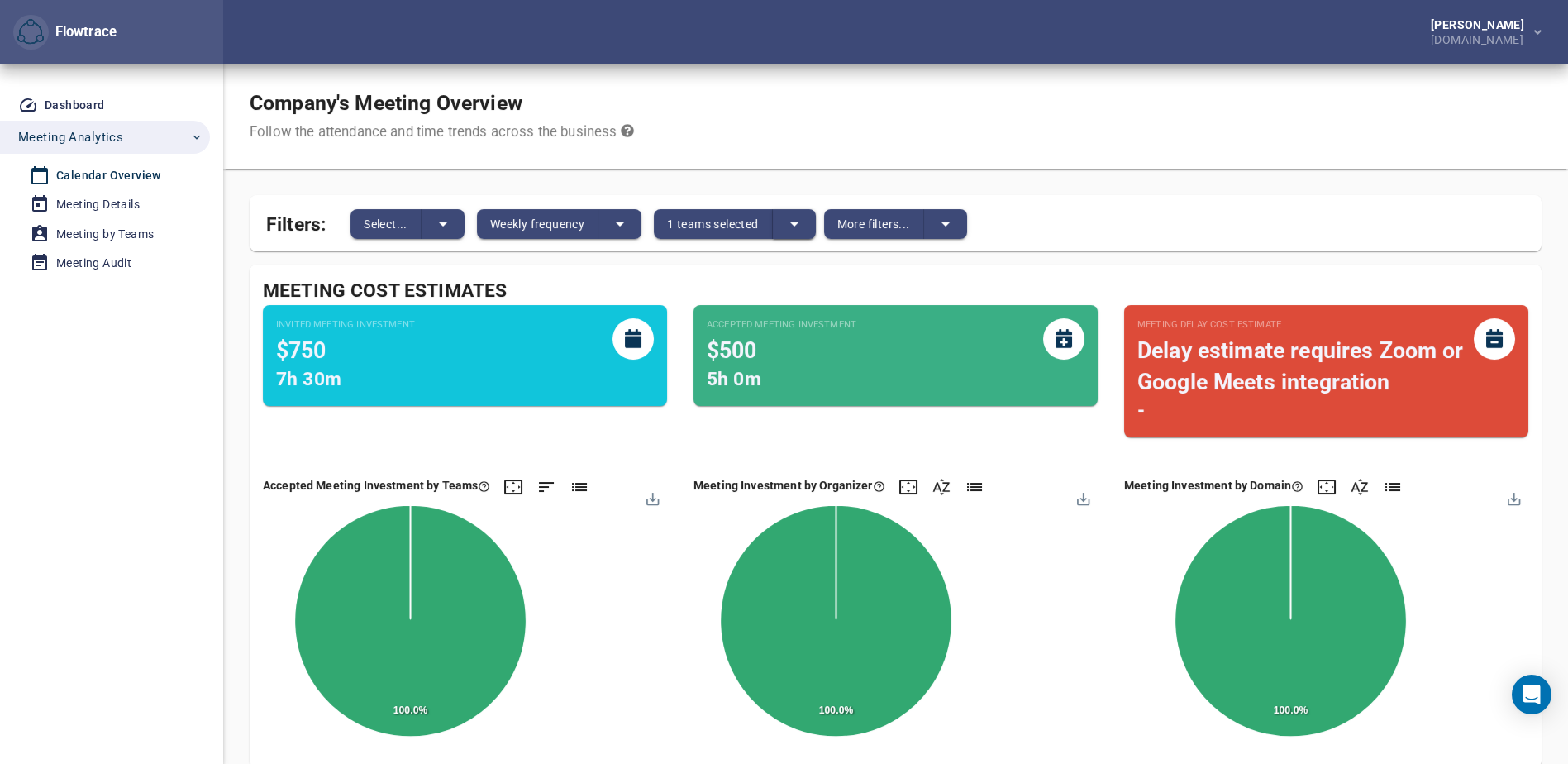
click at [799, 224] on icon "split button" at bounding box center [794, 224] width 8 height 5
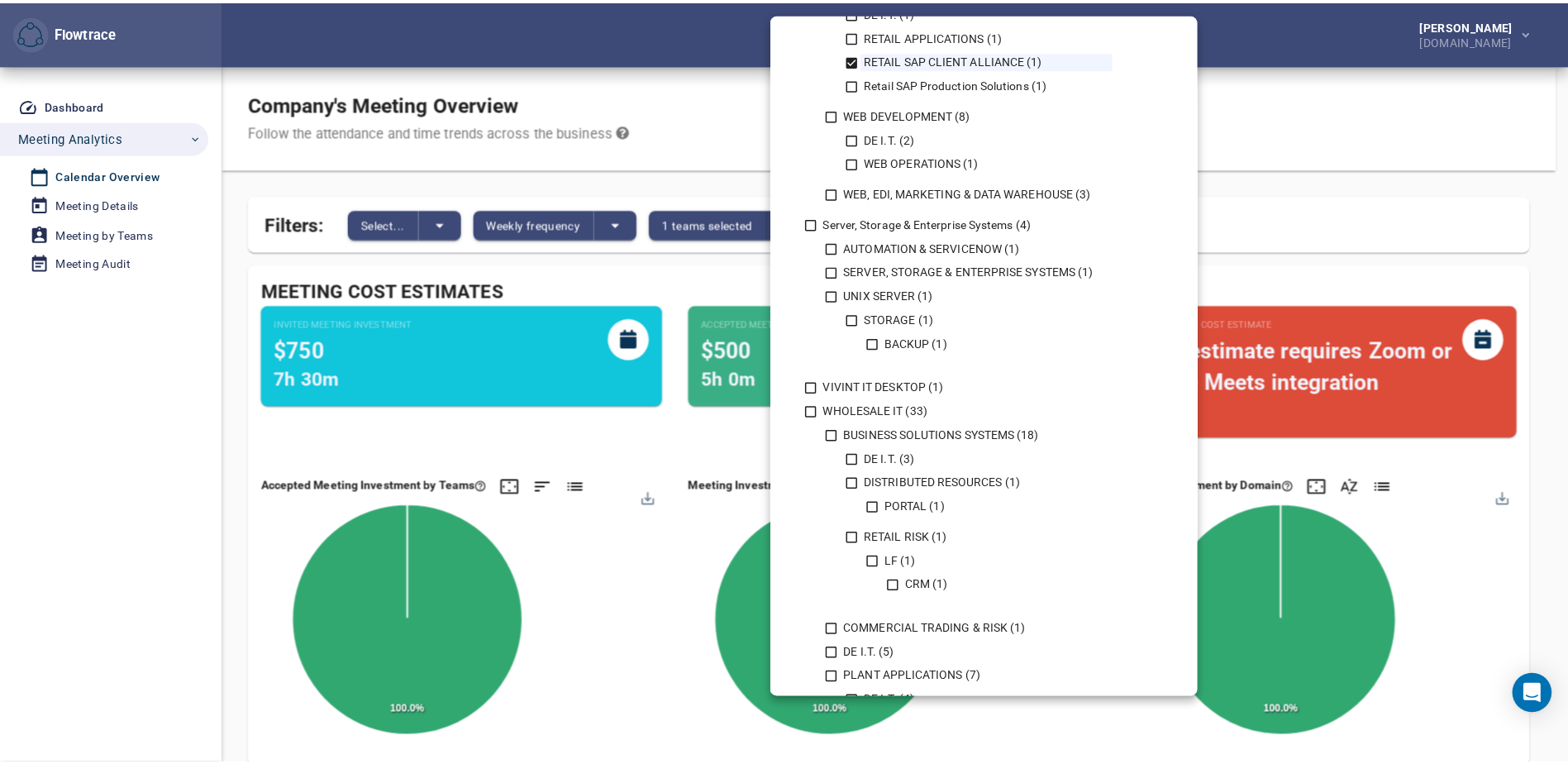
scroll to position [1557, 0]
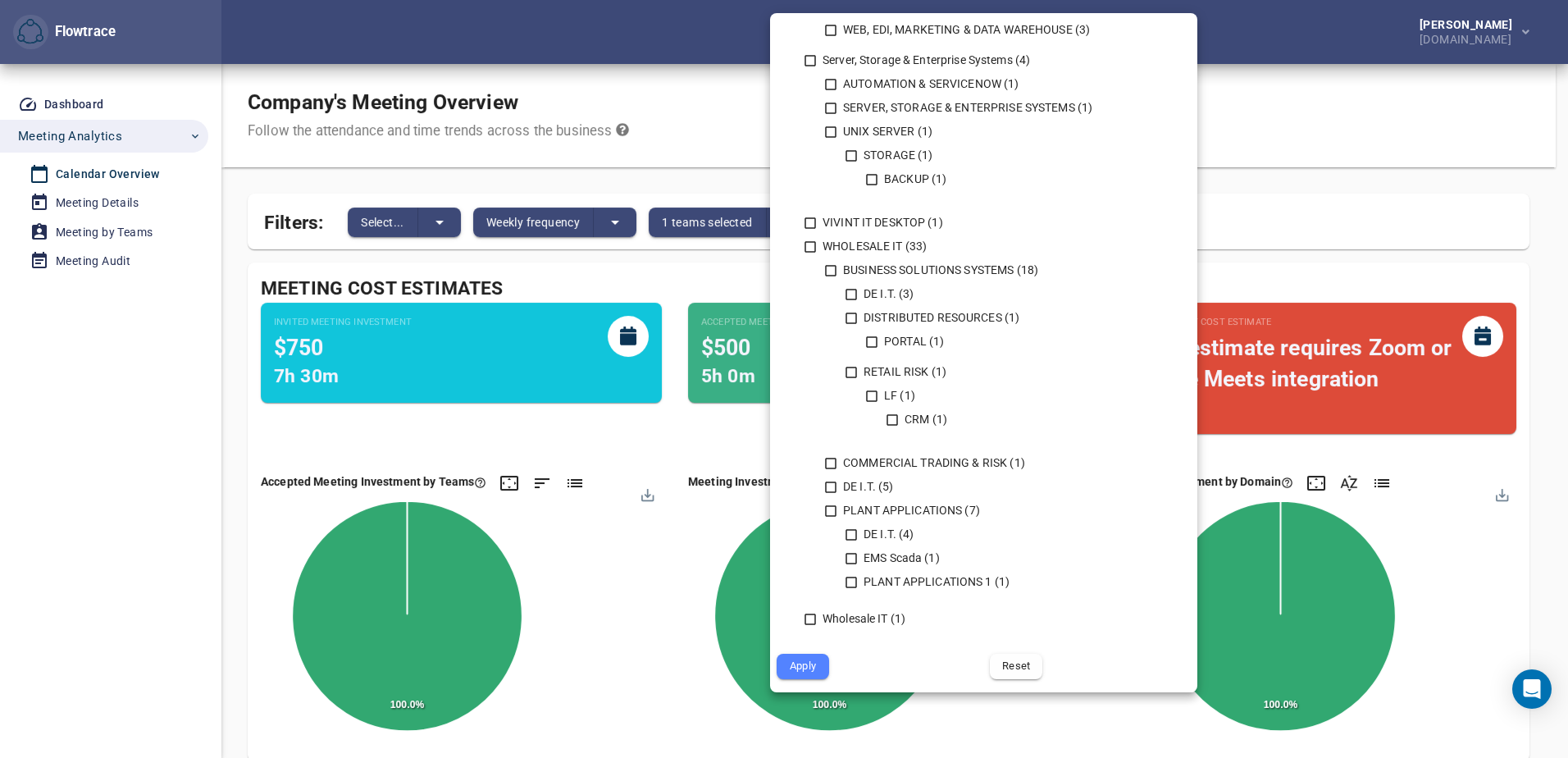
click at [1022, 673] on span "Reset" at bounding box center [1016, 666] width 30 height 19
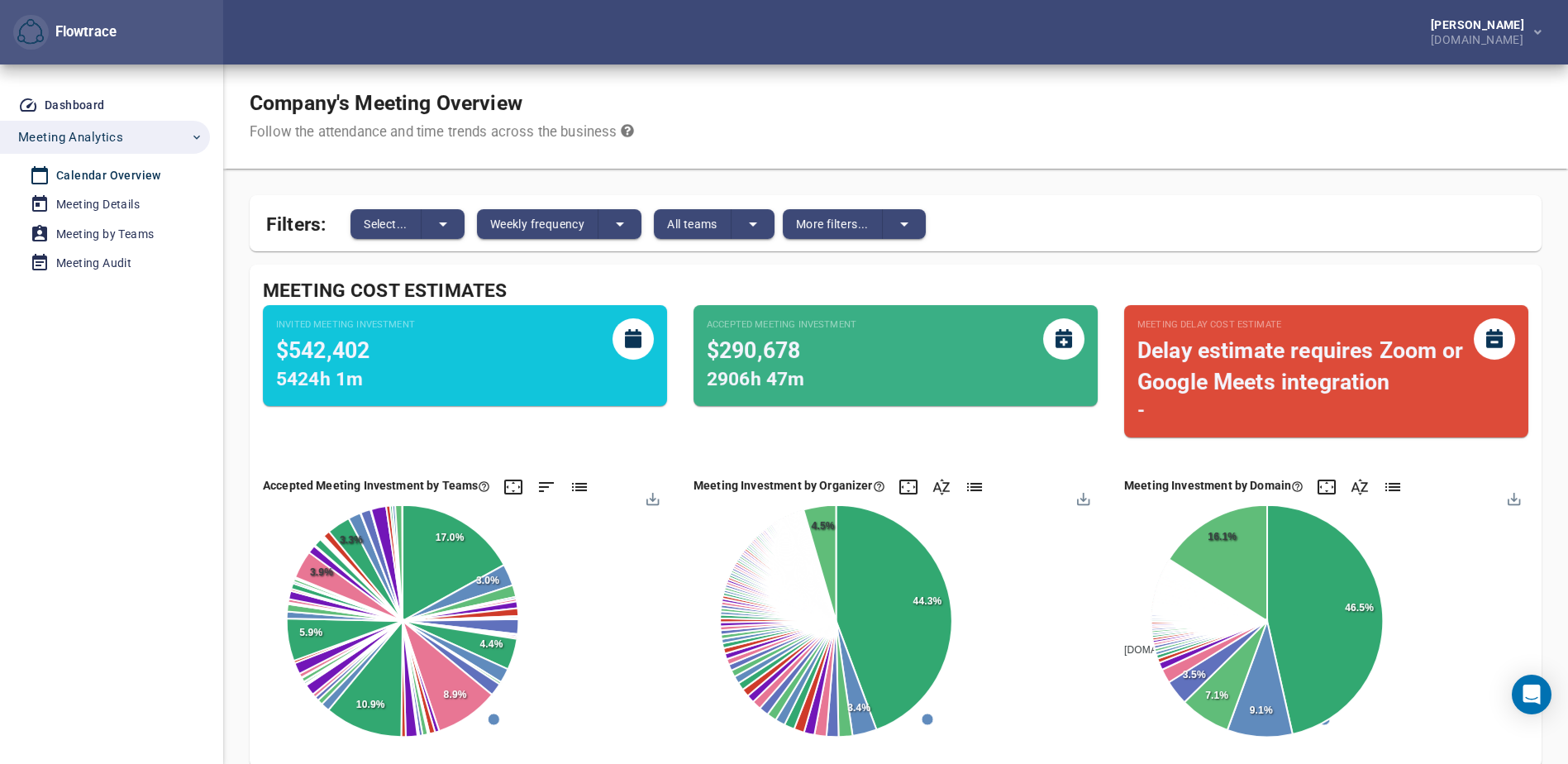
click at [0, 462] on html "Flowtrace [PERSON_NAME] [DOMAIN_NAME] Flowtrace Dashboard Meeting Analytics Cal…" at bounding box center [784, 382] width 1568 height 764
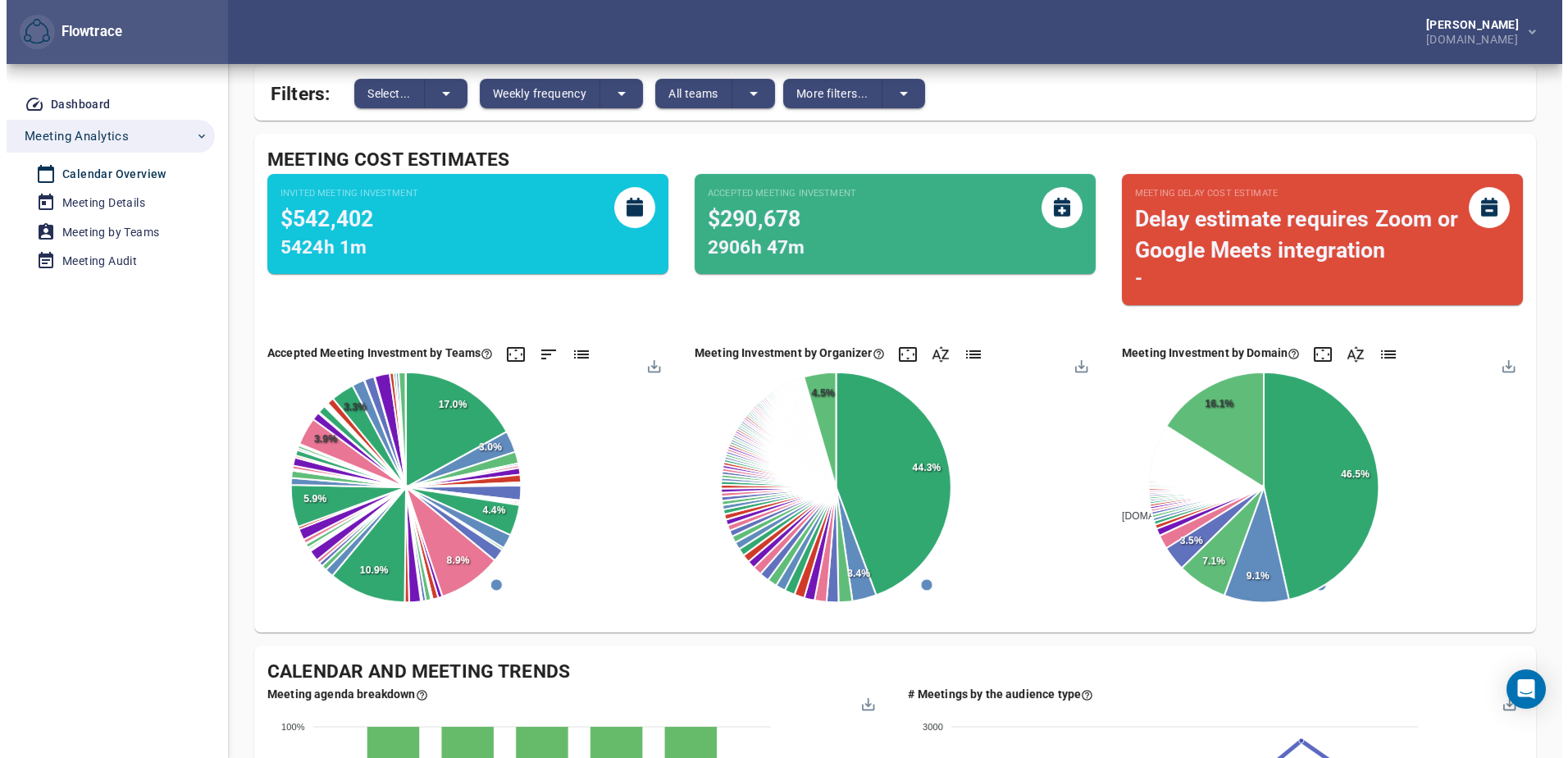
scroll to position [0, 0]
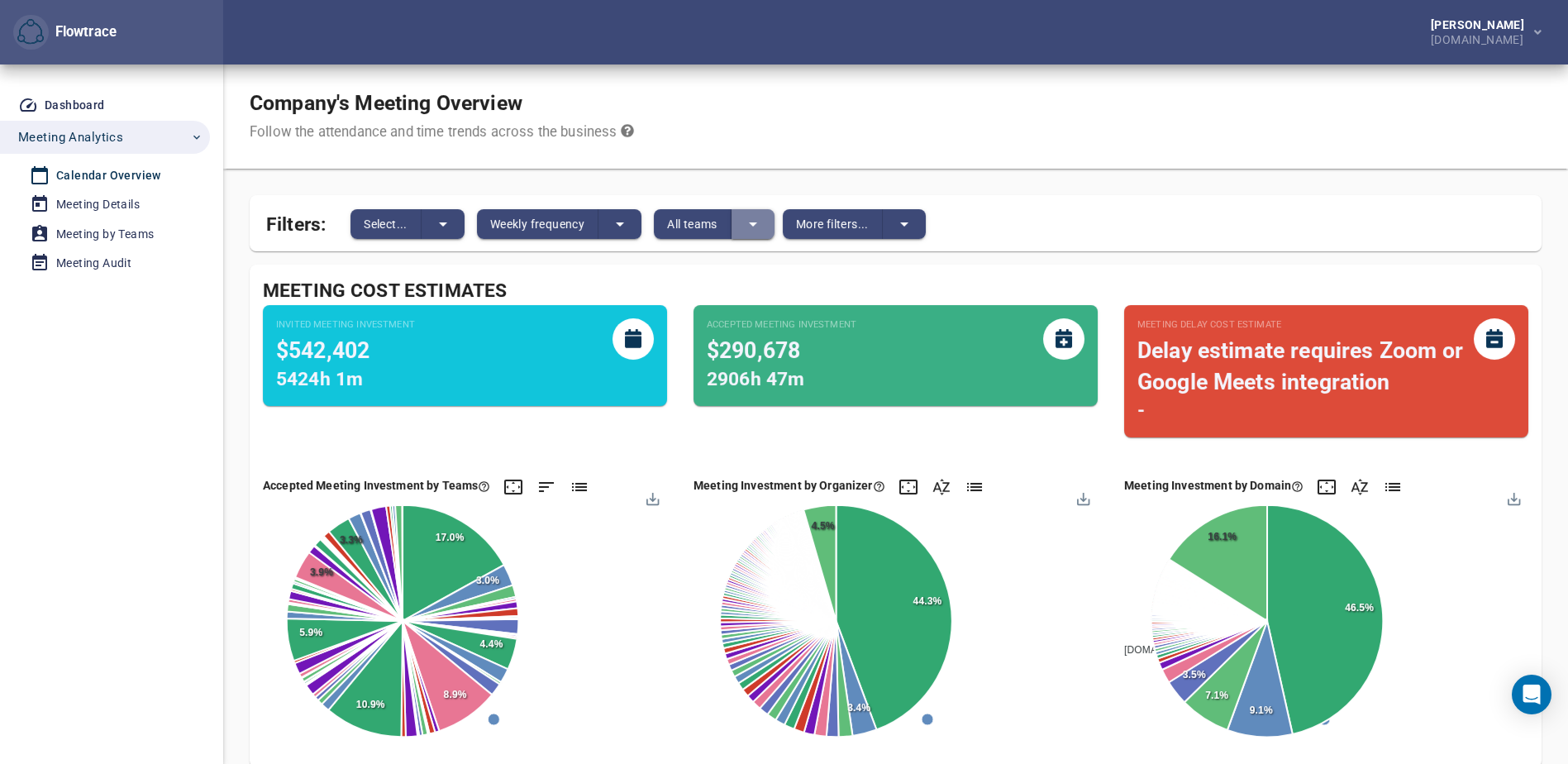
click at [767, 220] on button "split button" at bounding box center [754, 224] width 43 height 30
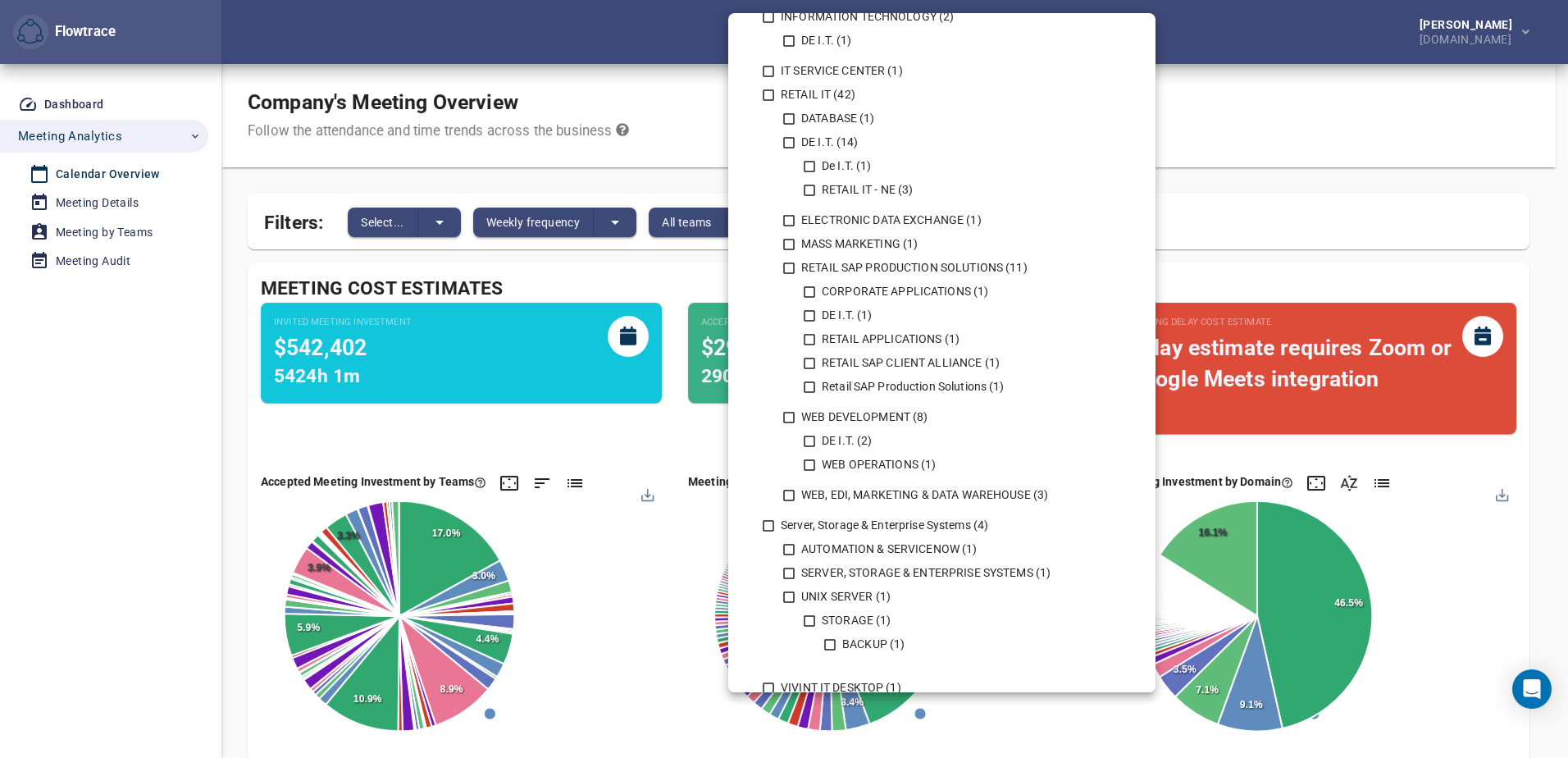
scroll to position [1052, 0]
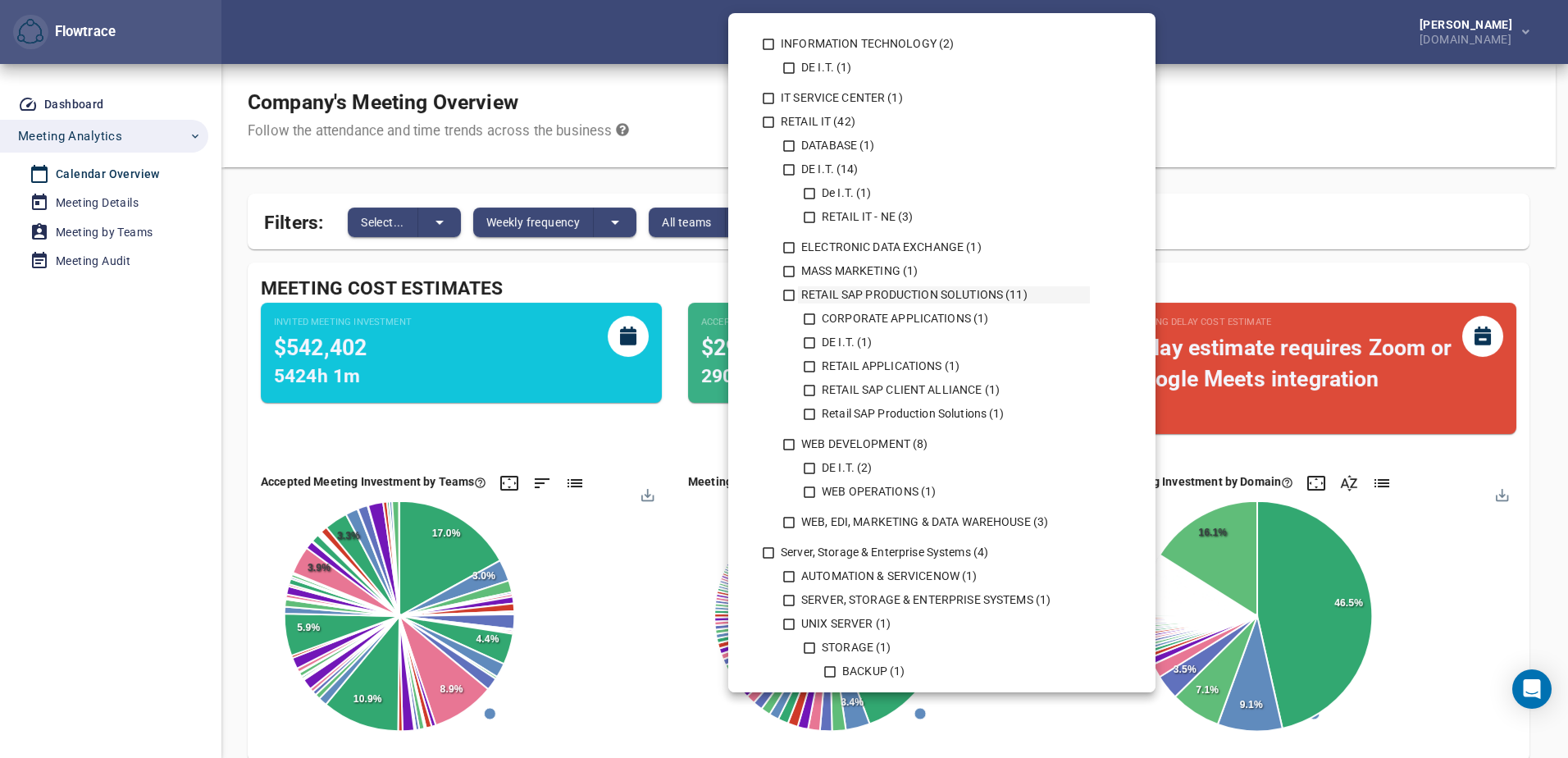
click at [784, 295] on icon at bounding box center [789, 295] width 12 height 12
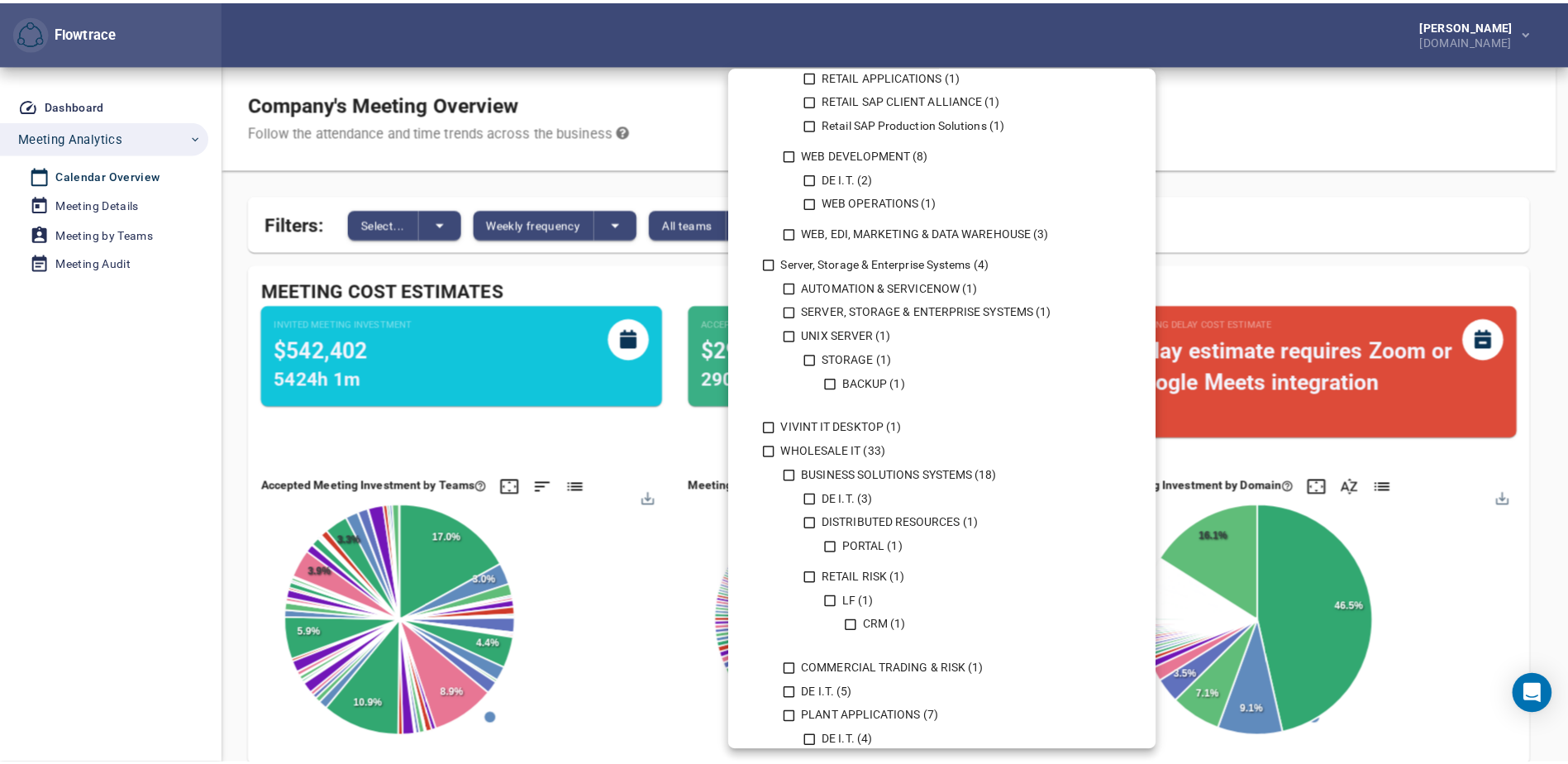
scroll to position [1557, 0]
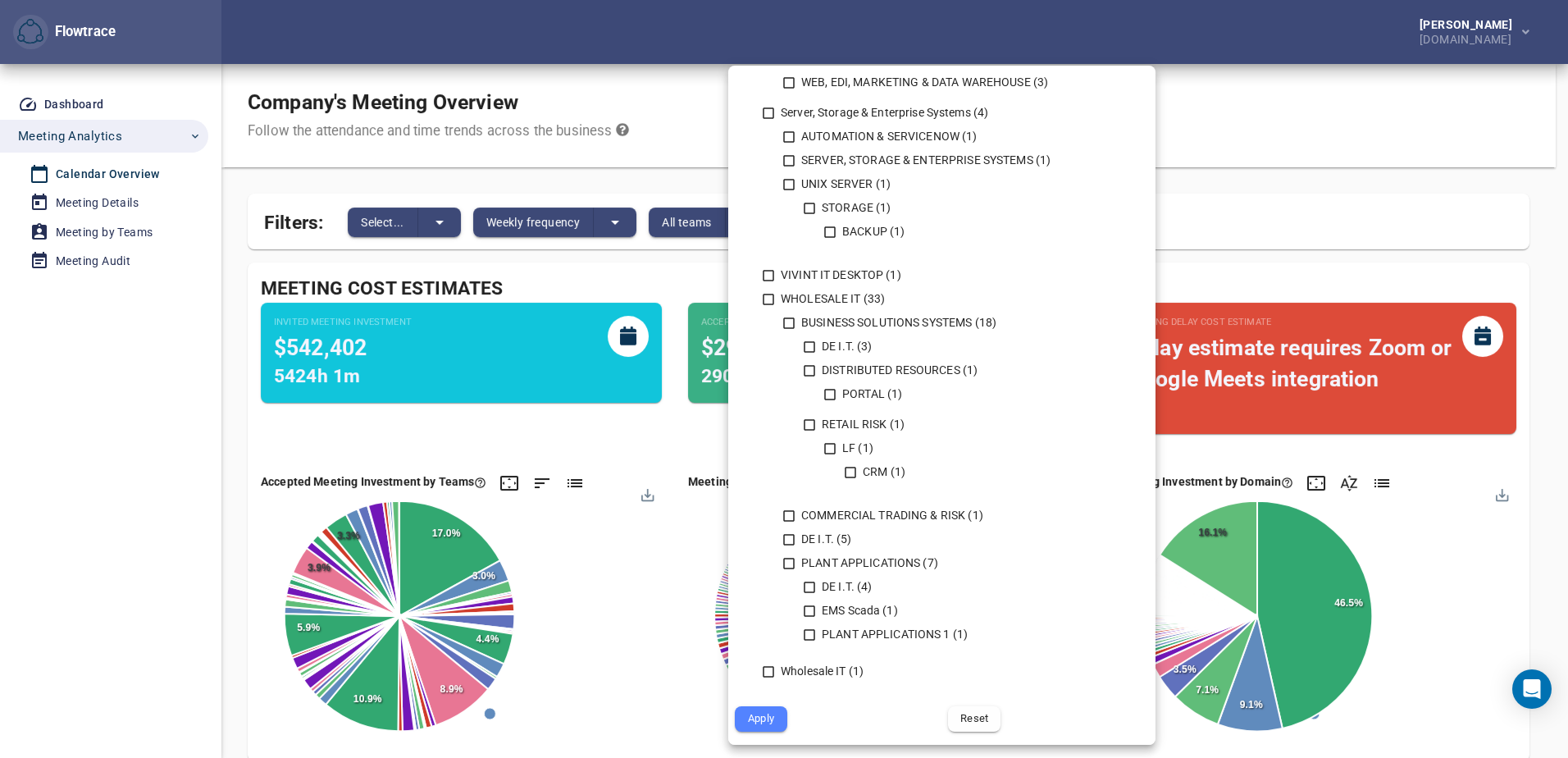
click at [760, 721] on span "Apply" at bounding box center [761, 718] width 30 height 19
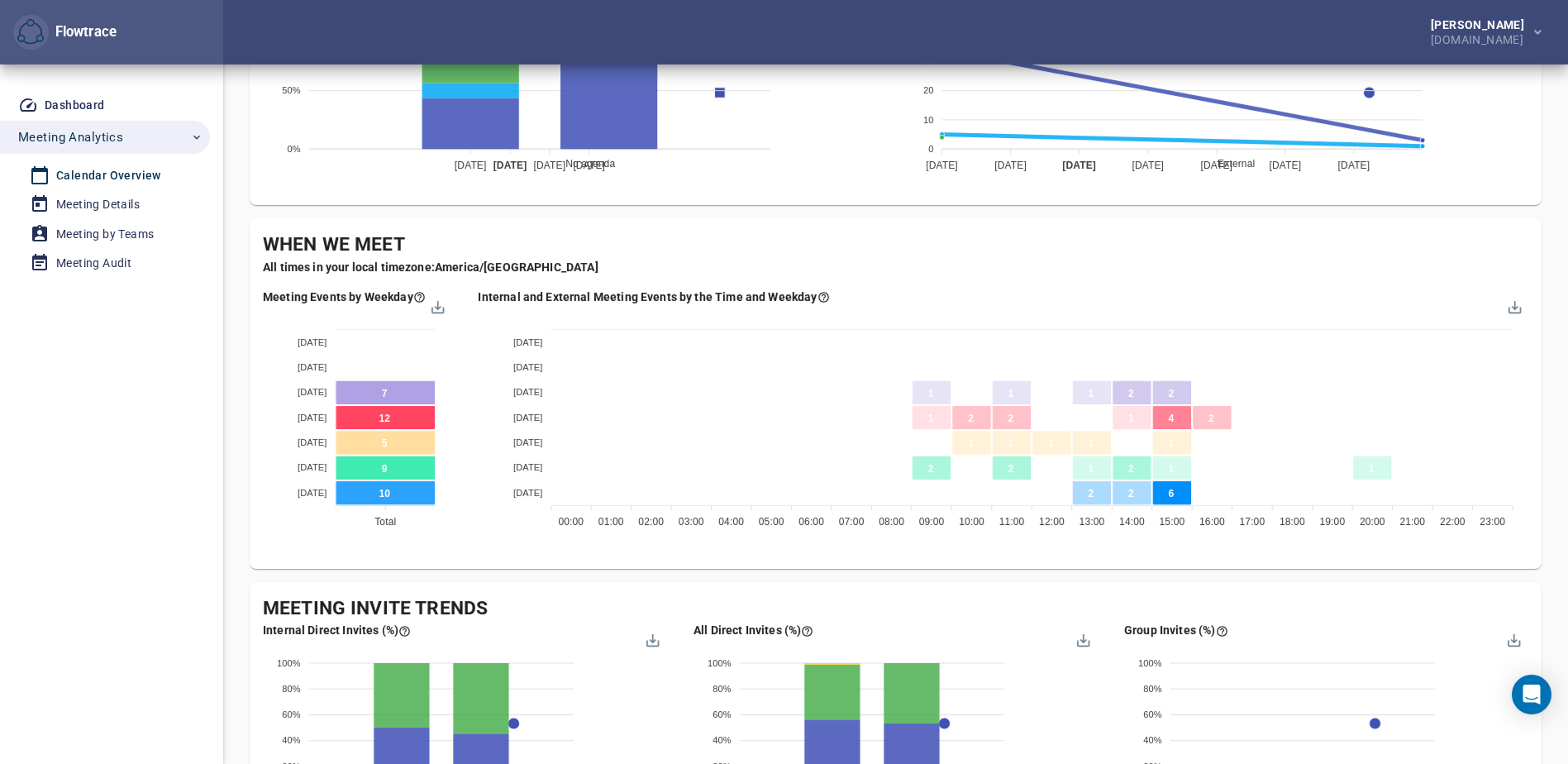
scroll to position [993, 0]
